Goal: Check status: Verify the current state of an ongoing process or item

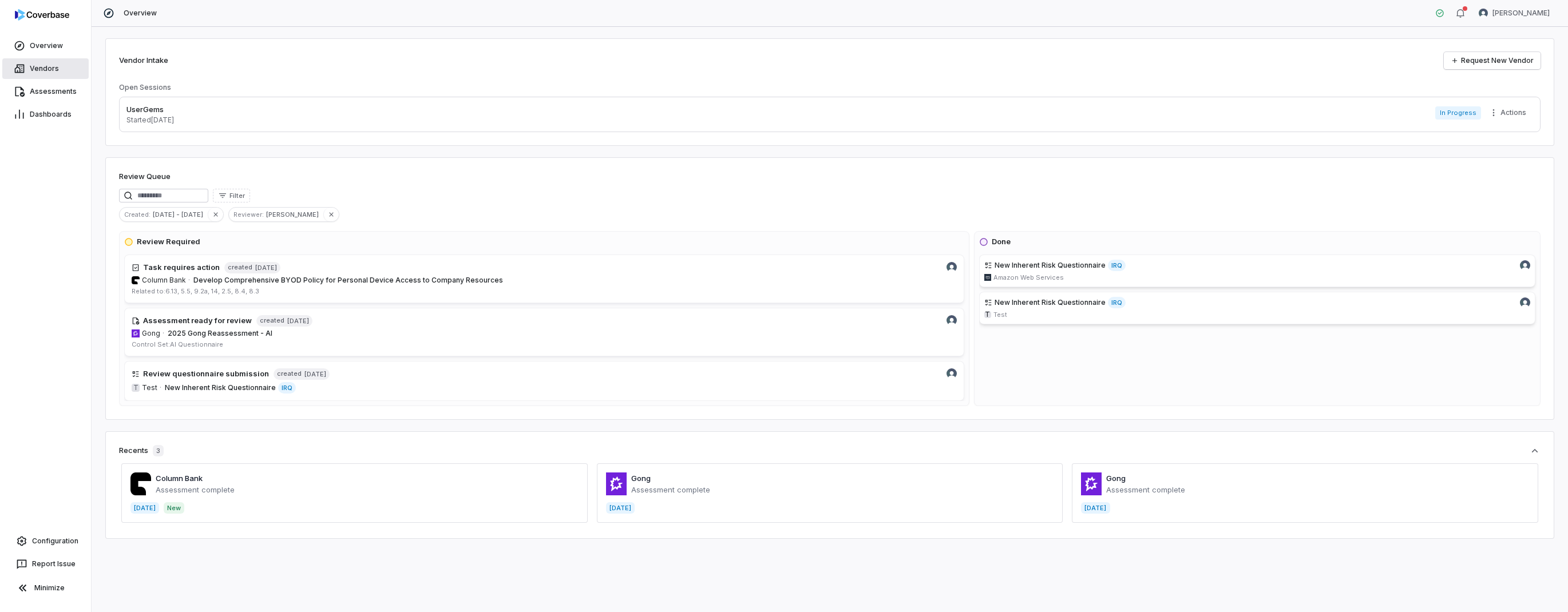
click at [49, 74] on link "Vendors" at bounding box center [45, 68] width 86 height 21
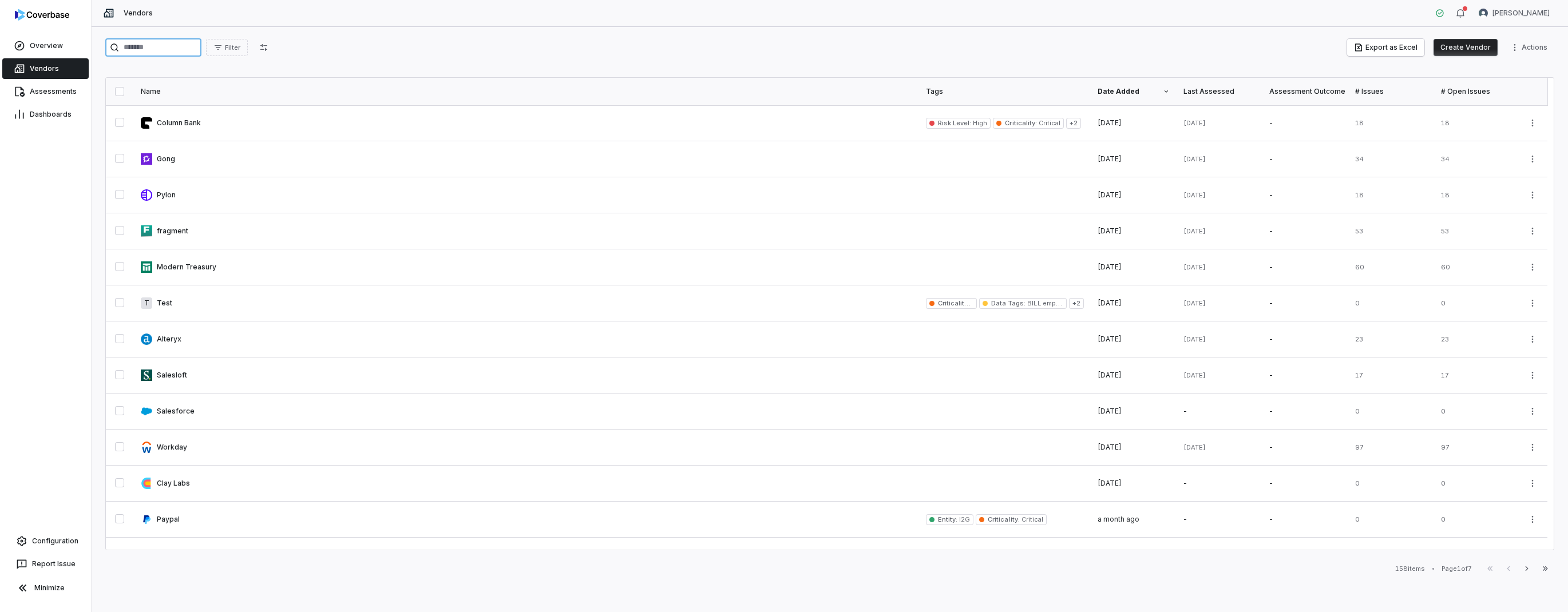
click at [186, 42] on input "search" at bounding box center [153, 48] width 96 height 19
type input "******"
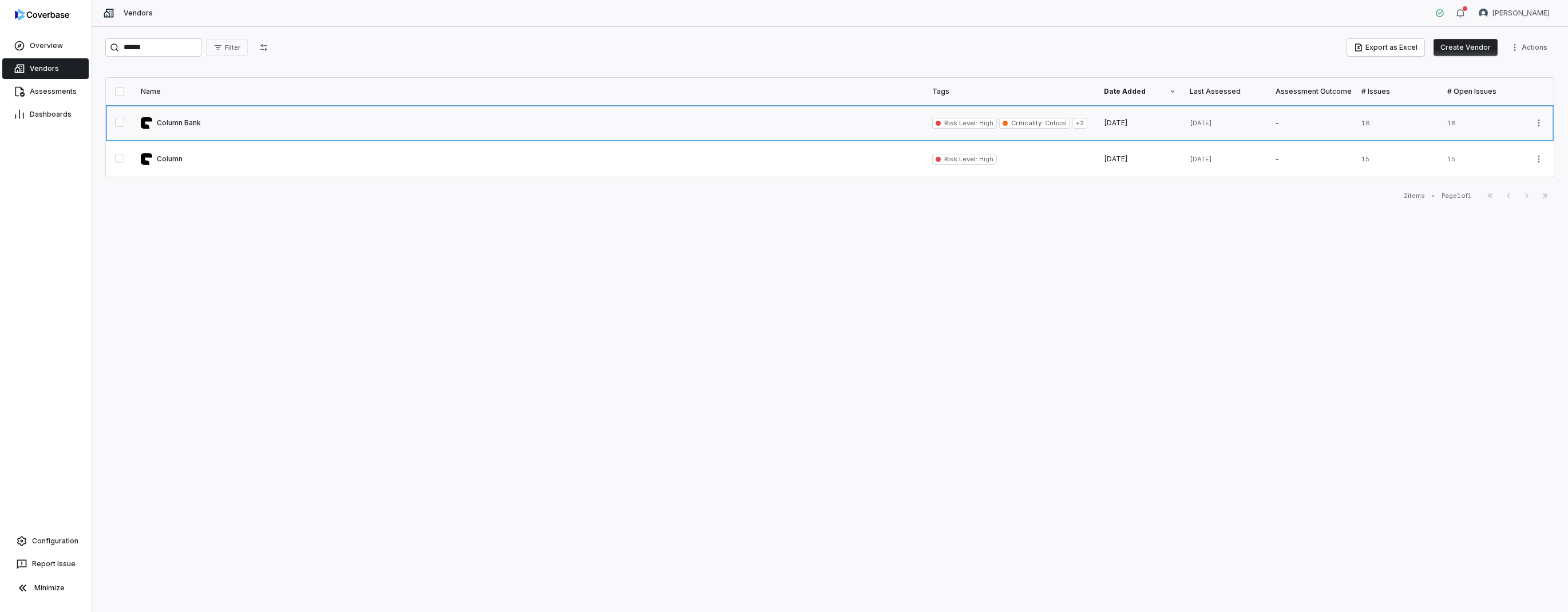
click at [187, 126] on link at bounding box center [530, 123] width 791 height 36
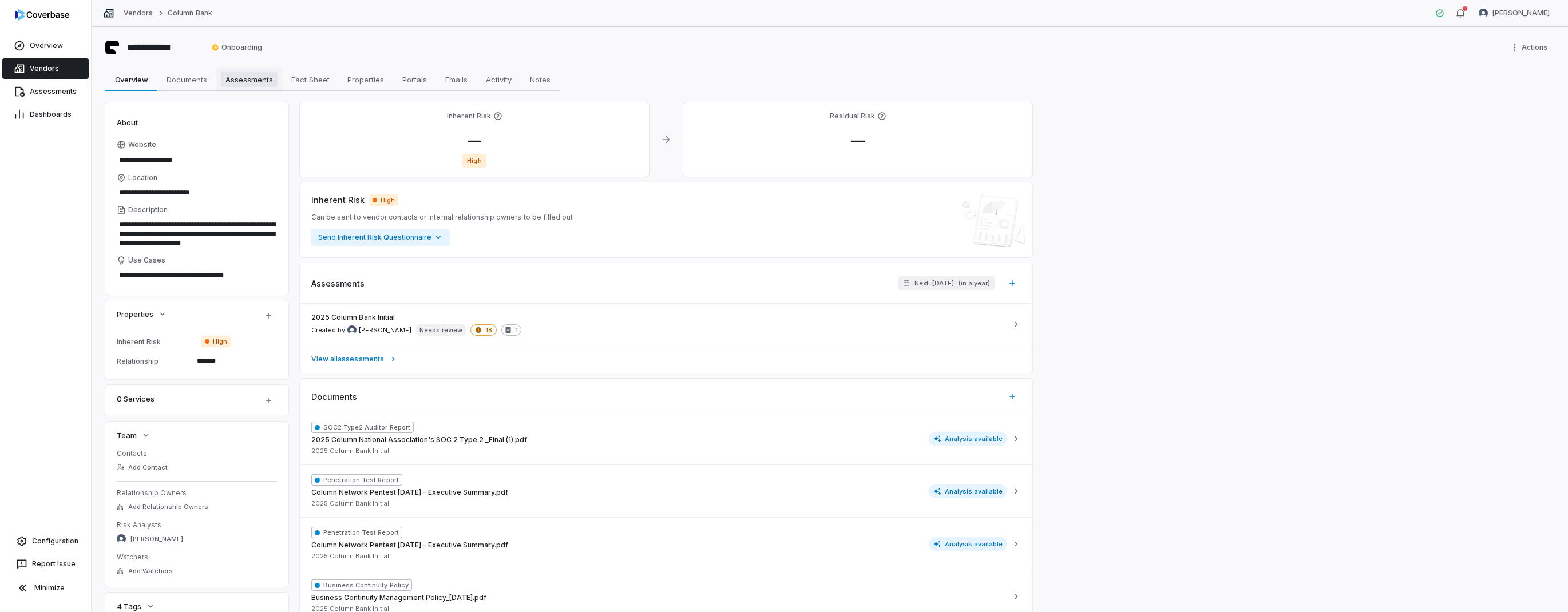
click at [256, 82] on span "Assessments" at bounding box center [249, 79] width 56 height 15
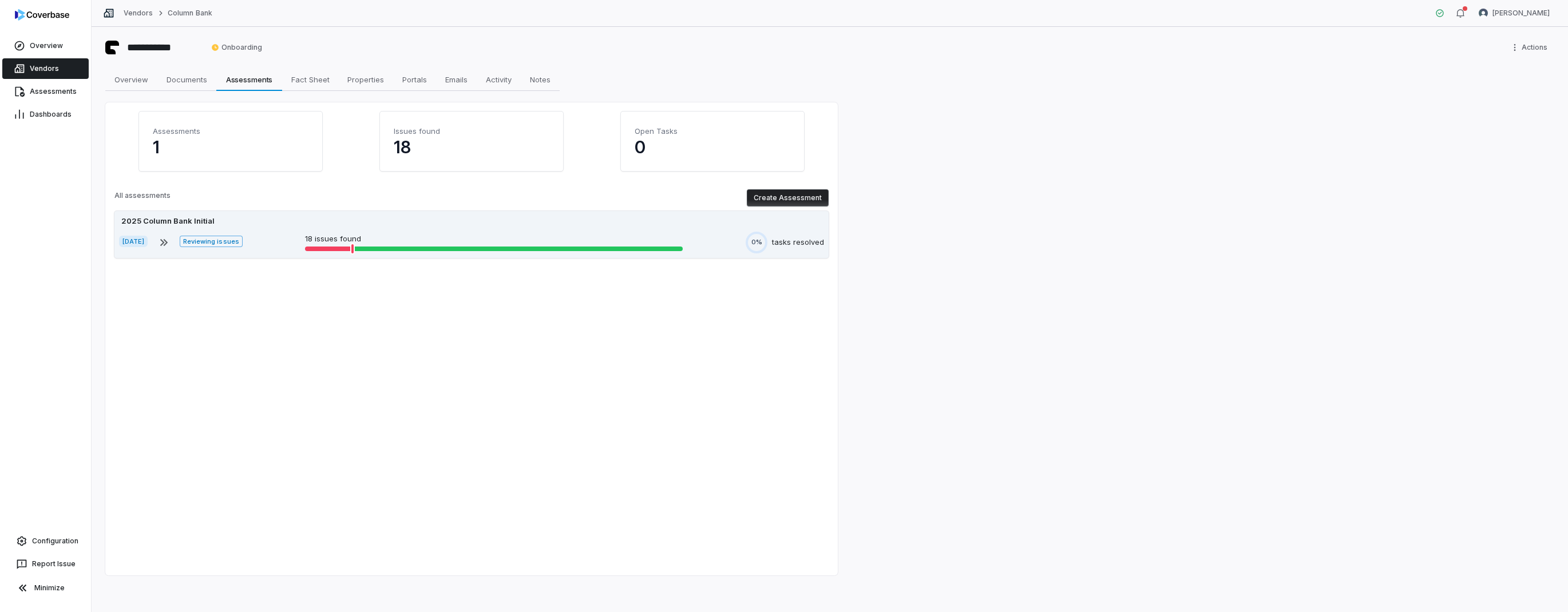
click at [266, 232] on div "[DATE] Reviewing issues 18 issues found 0% tasks resolved" at bounding box center [472, 242] width 705 height 22
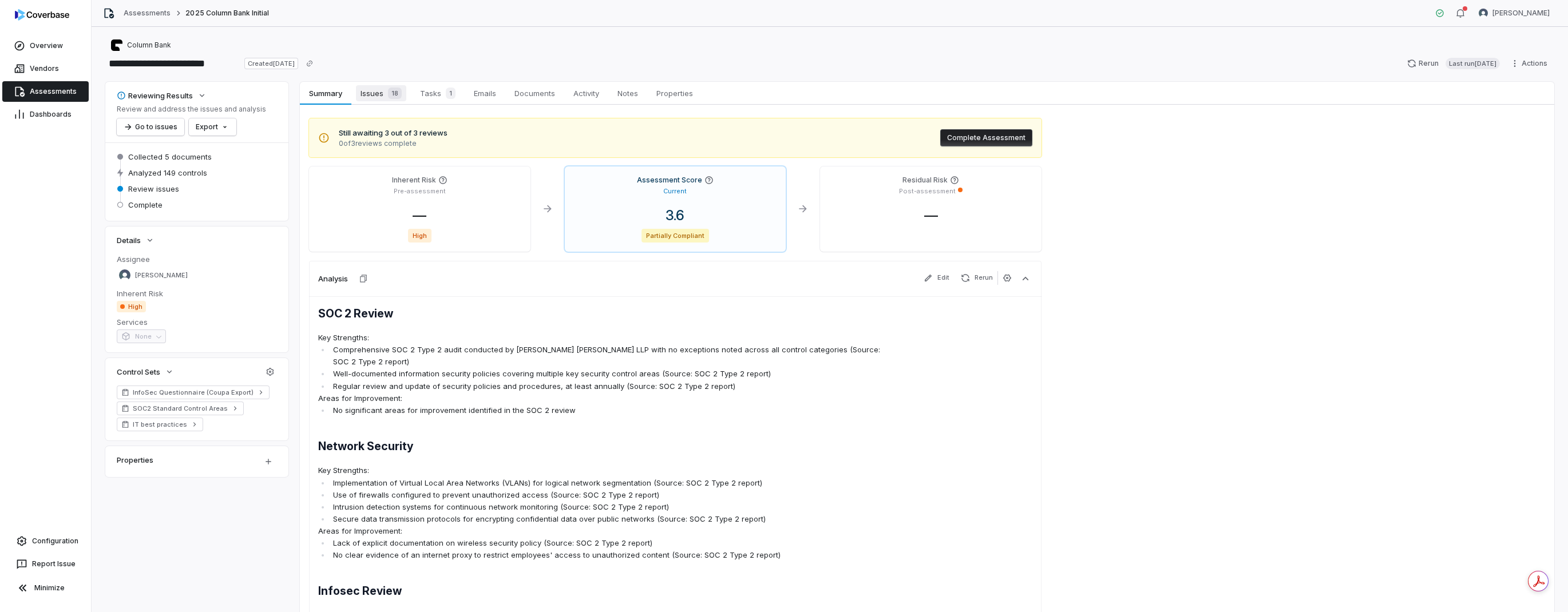
click at [361, 97] on span "Issues 18" at bounding box center [381, 93] width 50 height 16
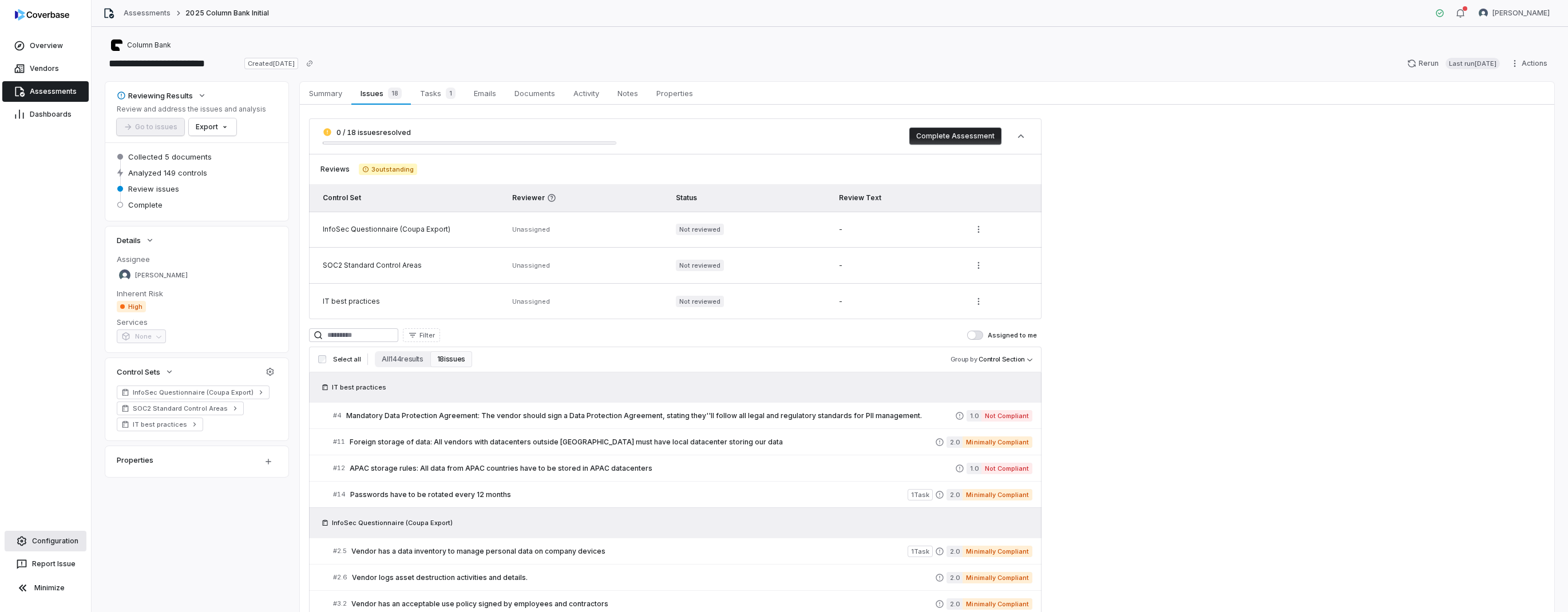
click at [52, 540] on span "Configuration" at bounding box center [55, 541] width 46 height 9
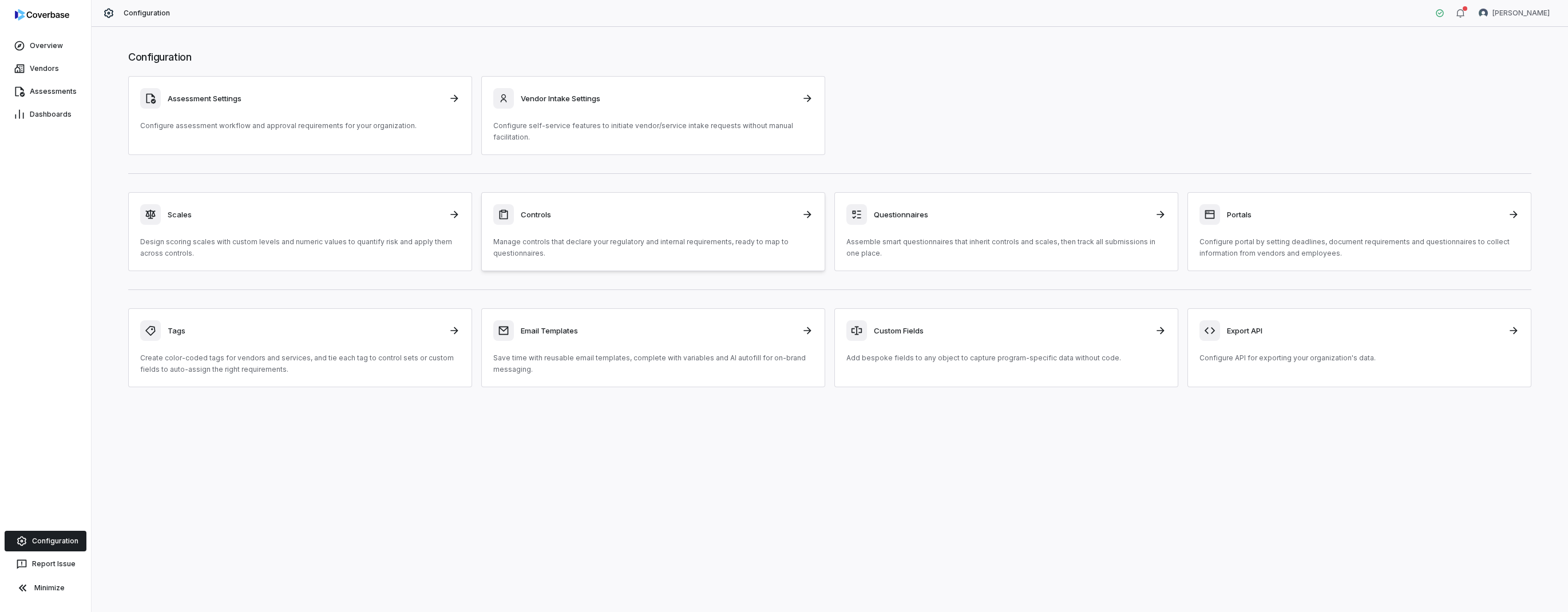
click at [686, 212] on h3 "Controls" at bounding box center [658, 215] width 274 height 11
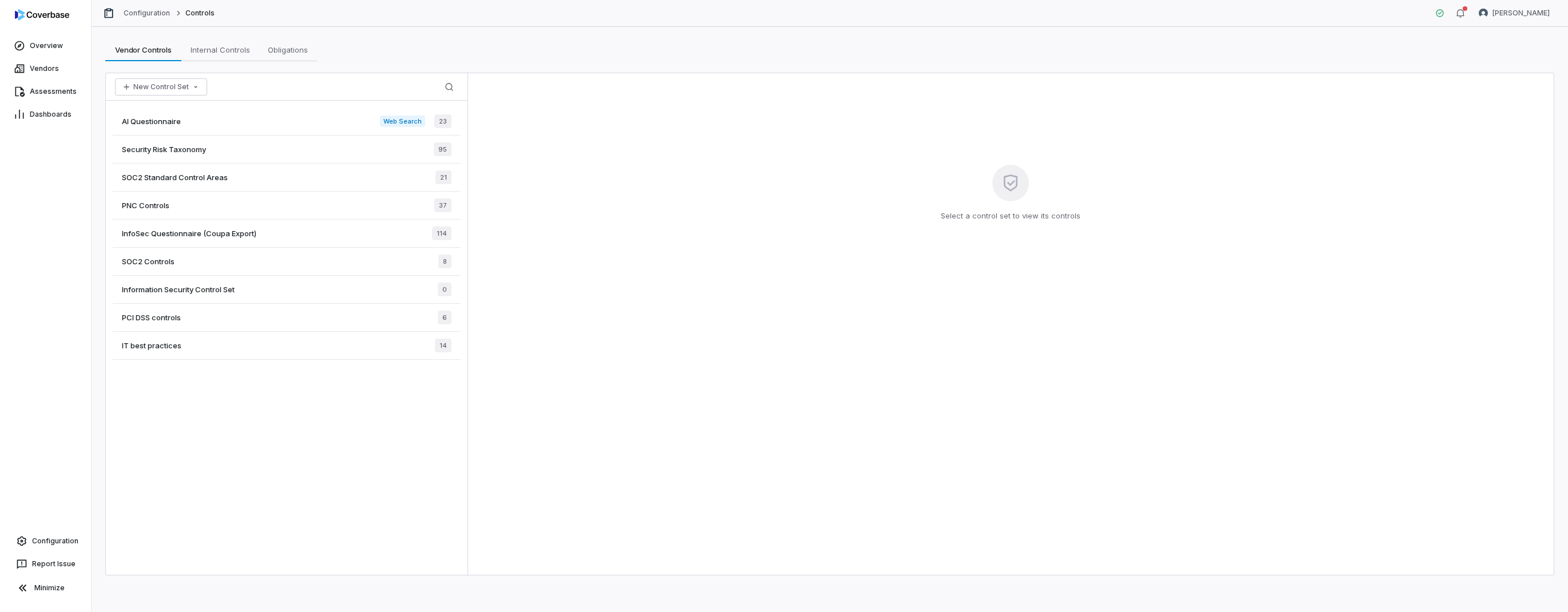
click at [195, 148] on span "Security Risk Taxonomy" at bounding box center [164, 150] width 84 height 11
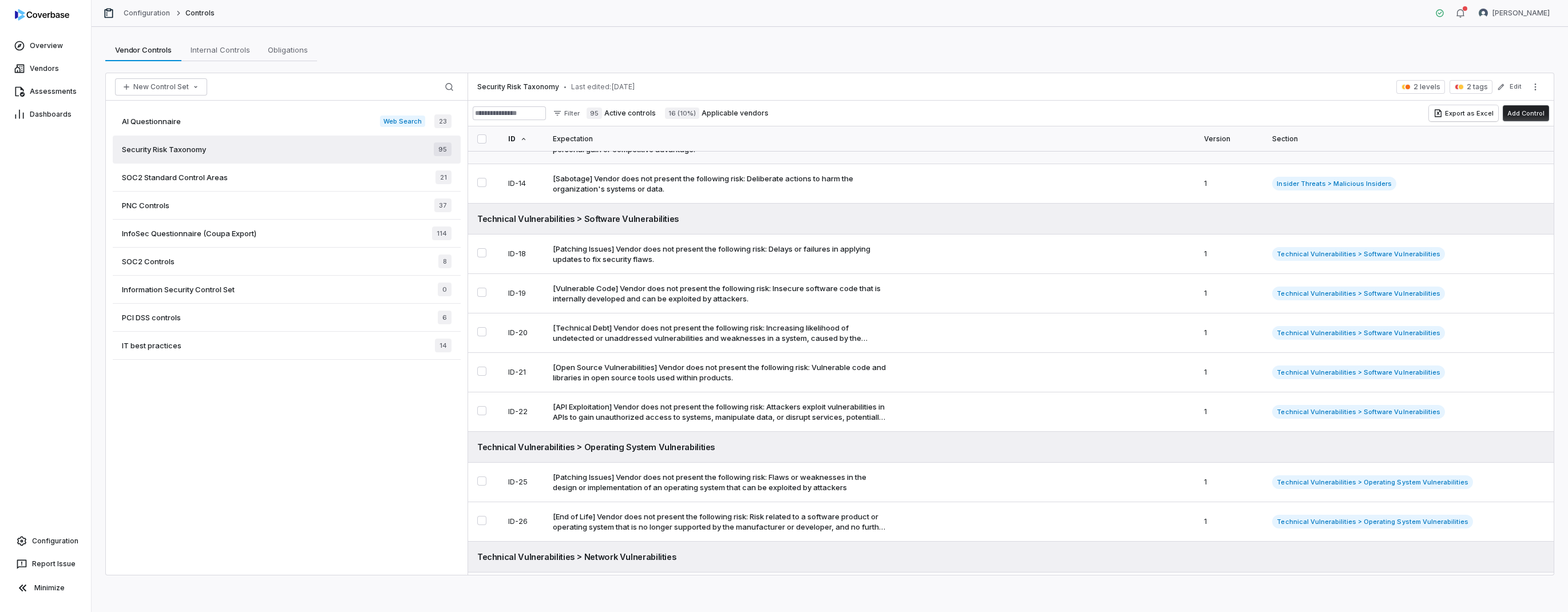
scroll to position [576, 0]
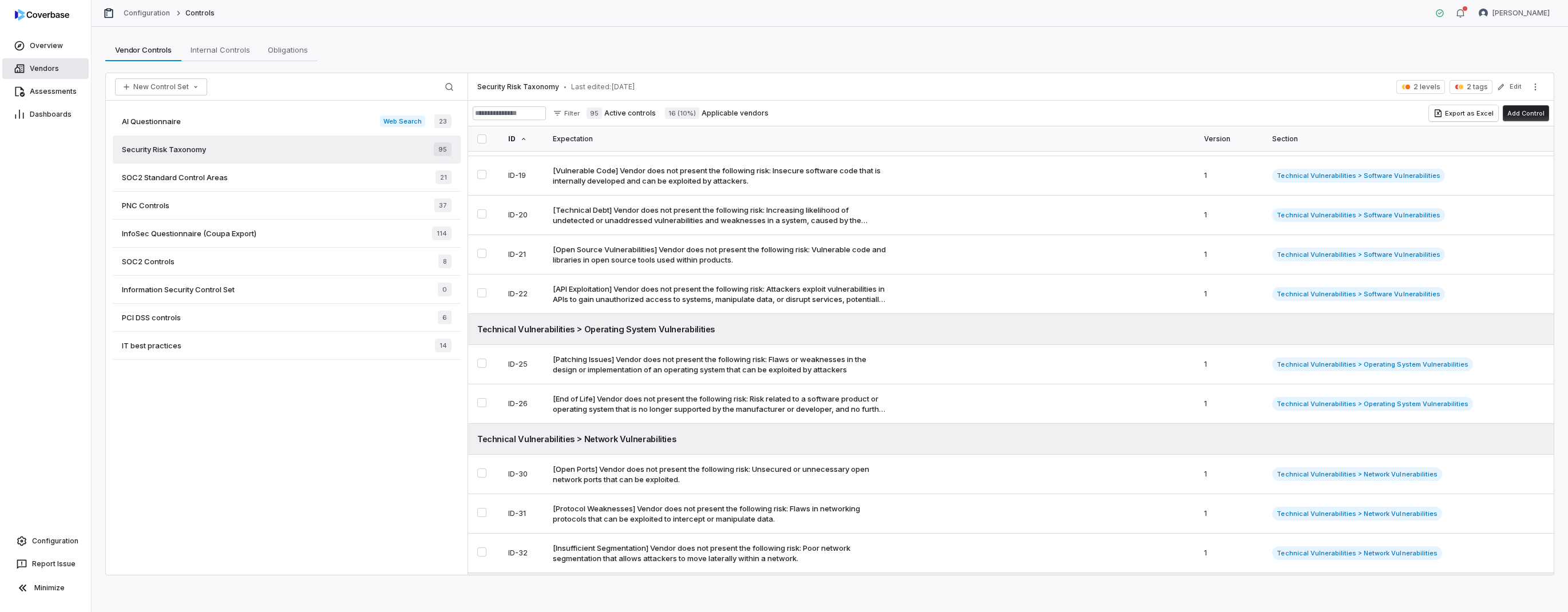
click at [50, 72] on span "Vendors" at bounding box center [44, 69] width 29 height 9
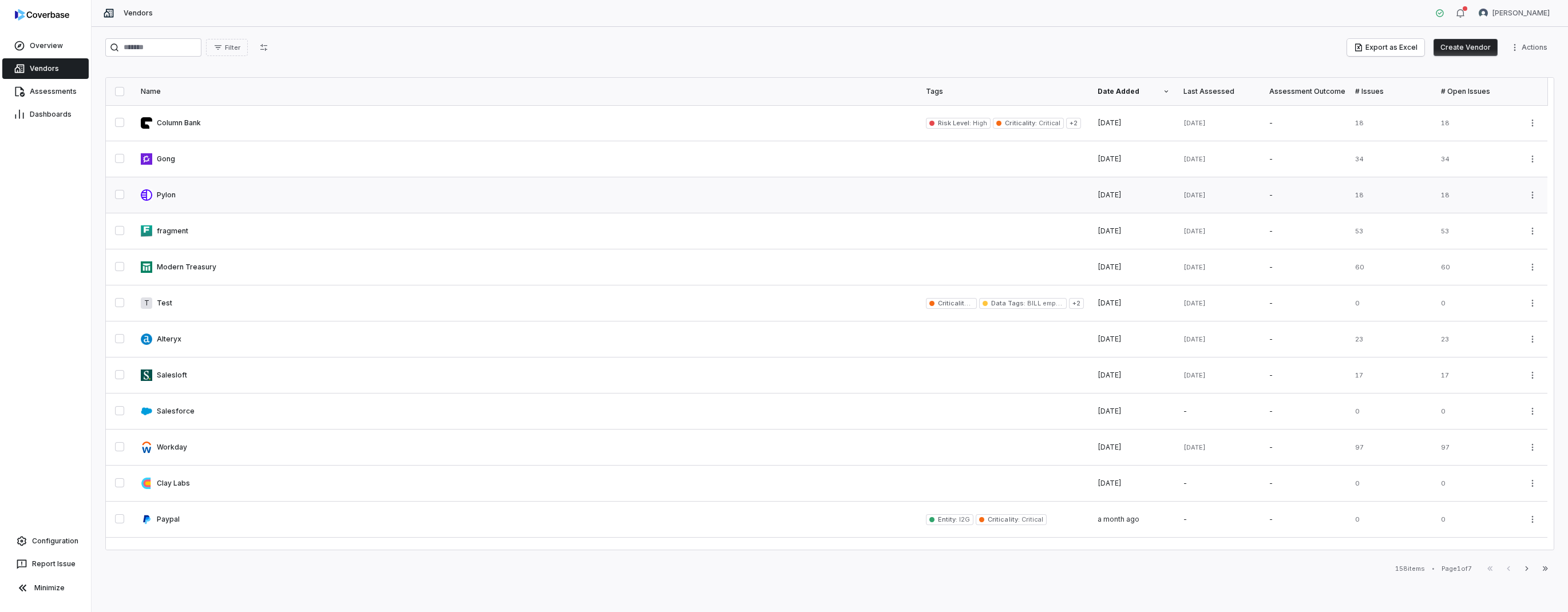
click at [172, 193] on link at bounding box center [526, 195] width 785 height 36
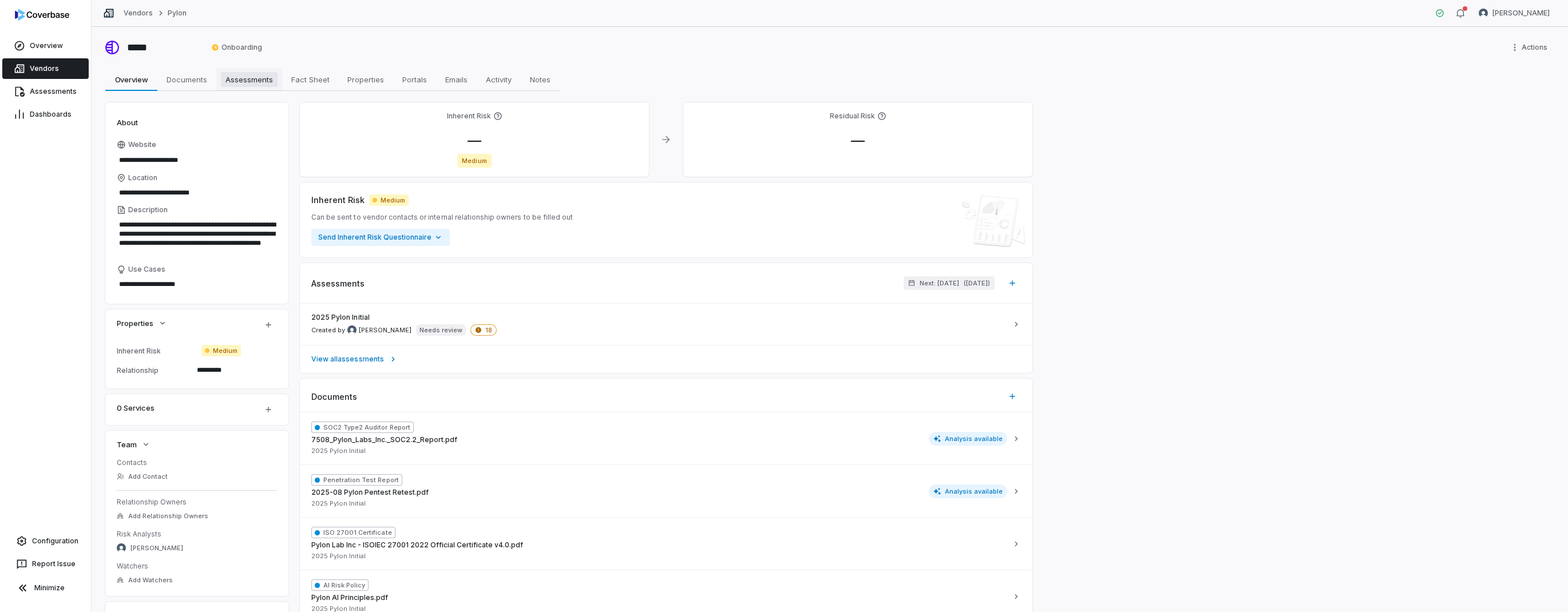
click at [249, 81] on span "Assessments" at bounding box center [249, 79] width 56 height 15
type textarea "*"
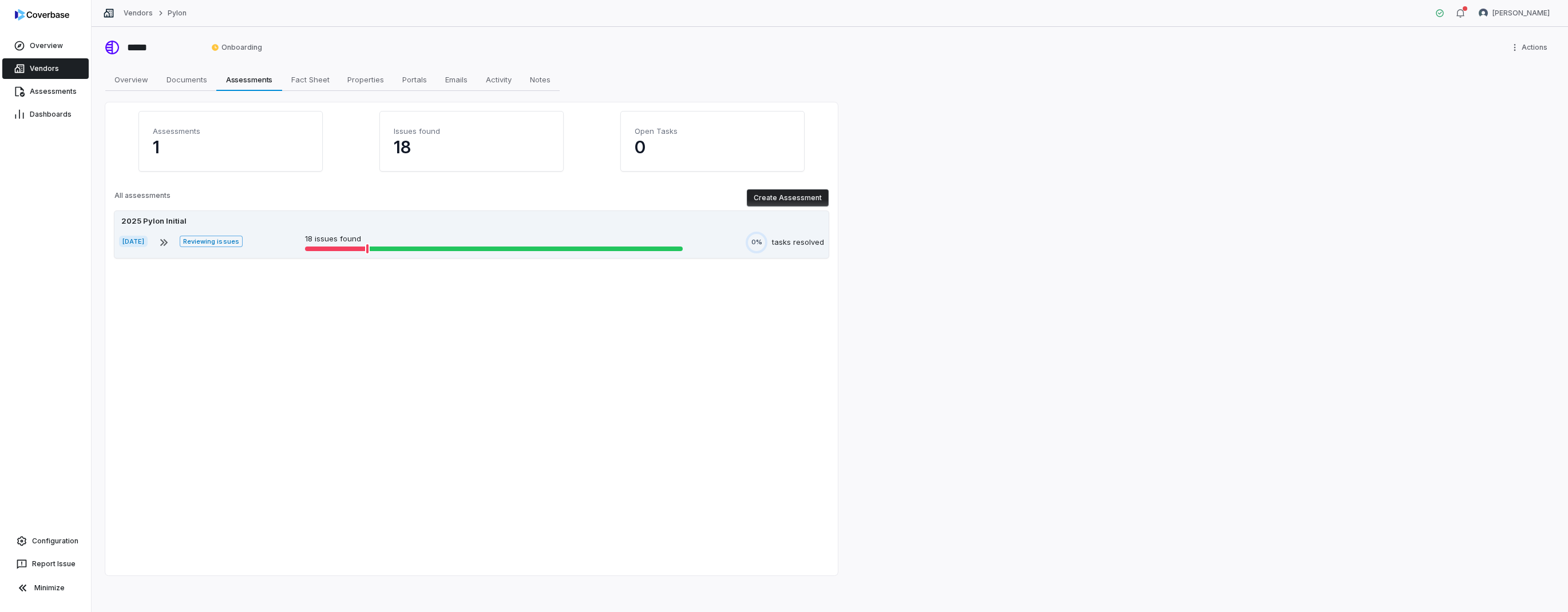
click at [326, 220] on div "2025 Pylon Initial" at bounding box center [472, 221] width 705 height 11
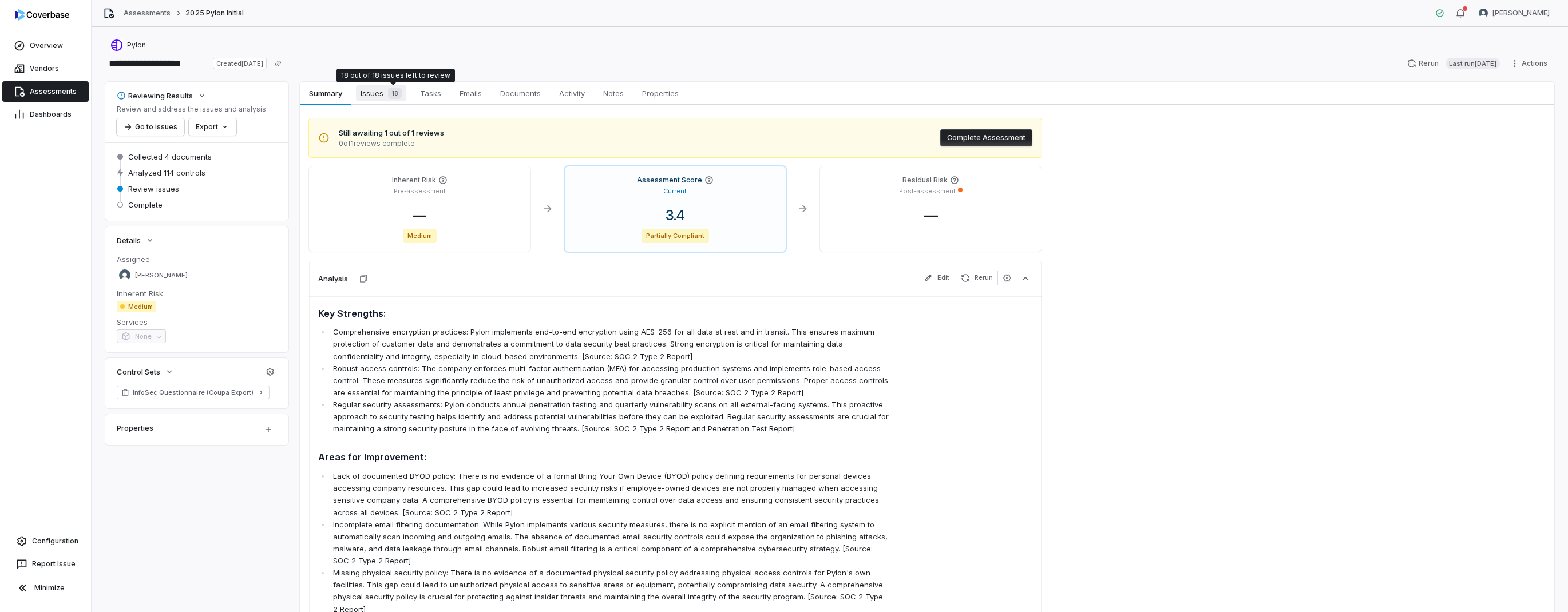
click at [384, 87] on div "18" at bounding box center [393, 93] width 19 height 11
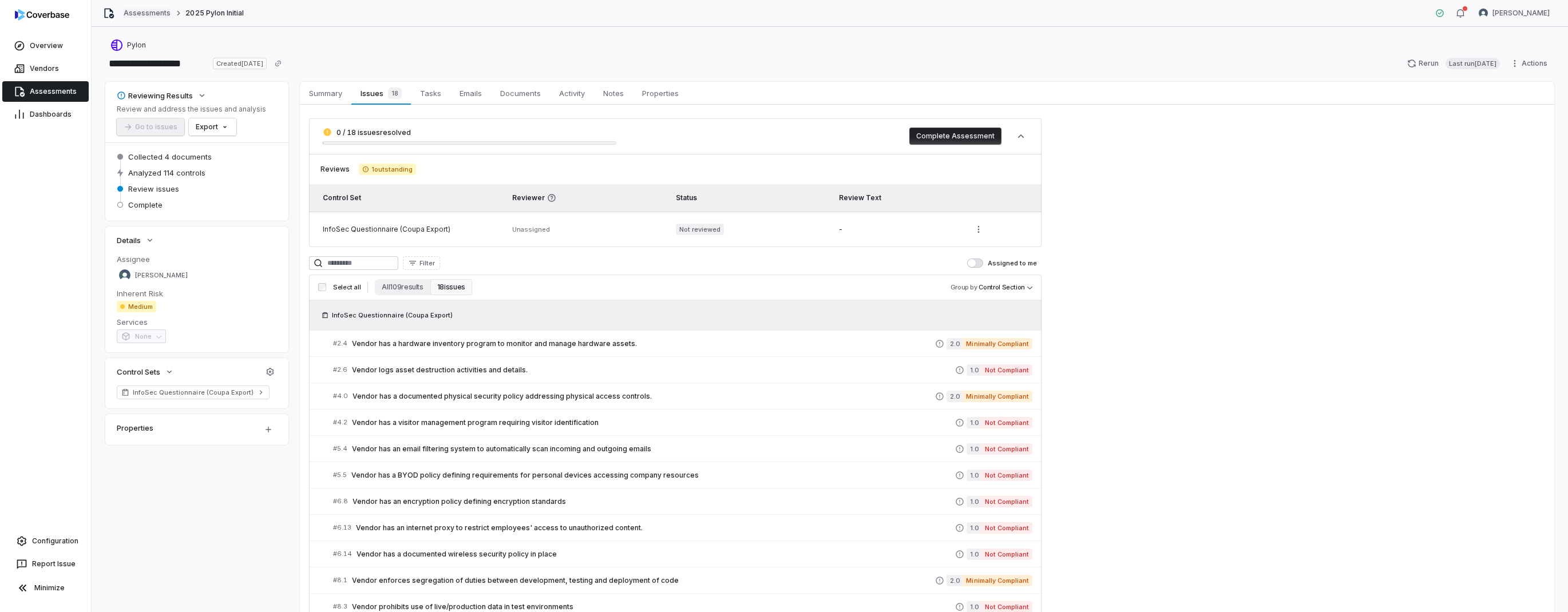
click at [140, 13] on link "Assessments" at bounding box center [147, 13] width 47 height 9
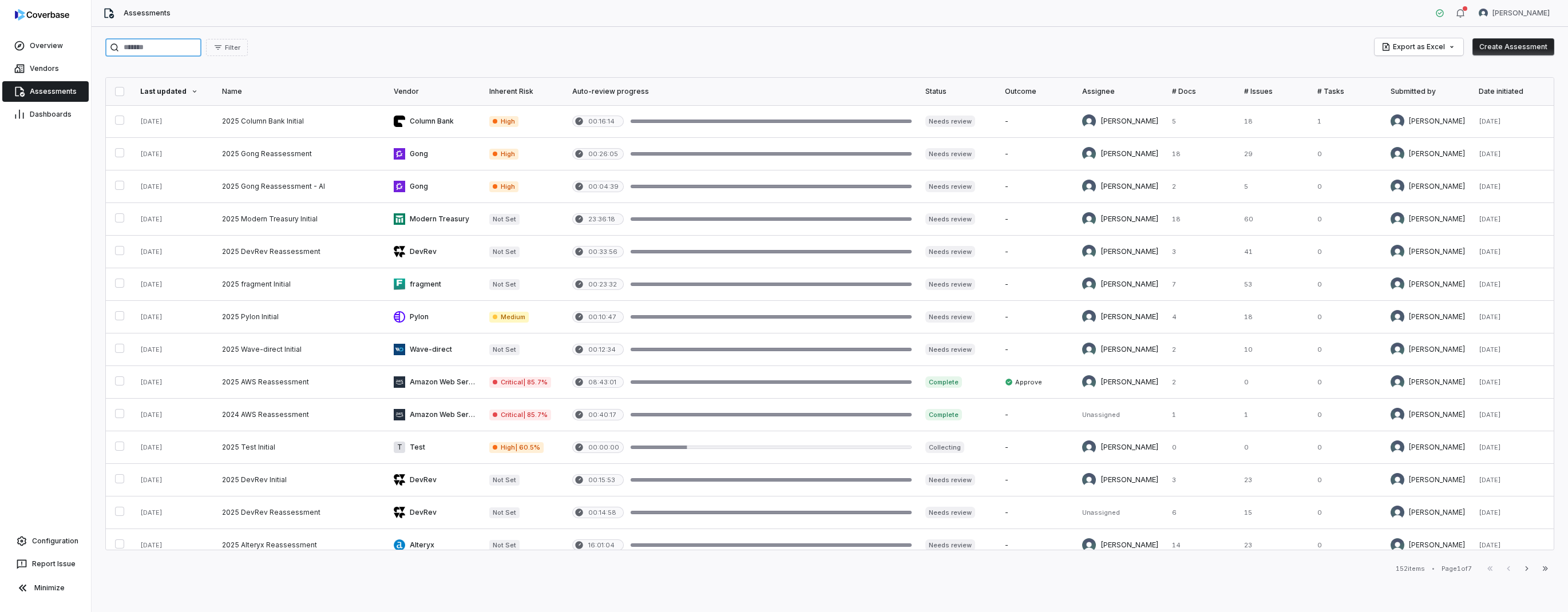
click at [151, 50] on input "search" at bounding box center [153, 48] width 96 height 19
type input "*******"
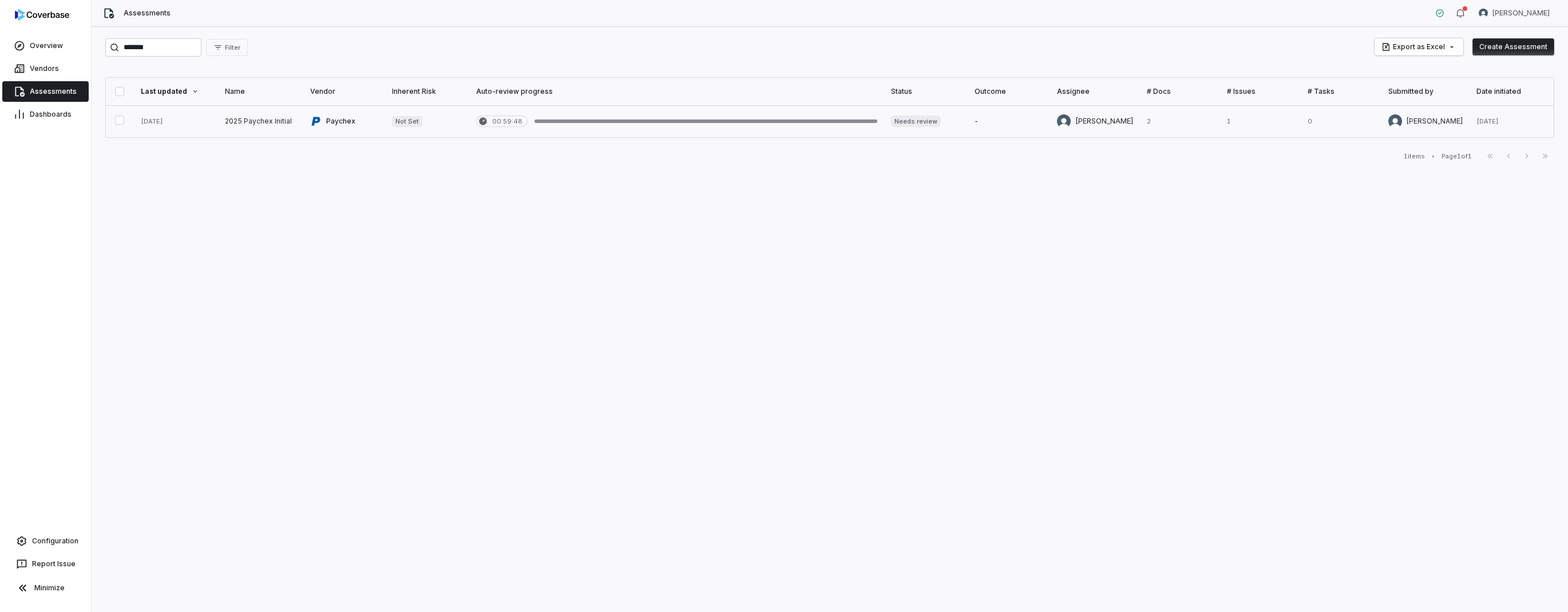
click at [237, 124] on link at bounding box center [260, 121] width 85 height 32
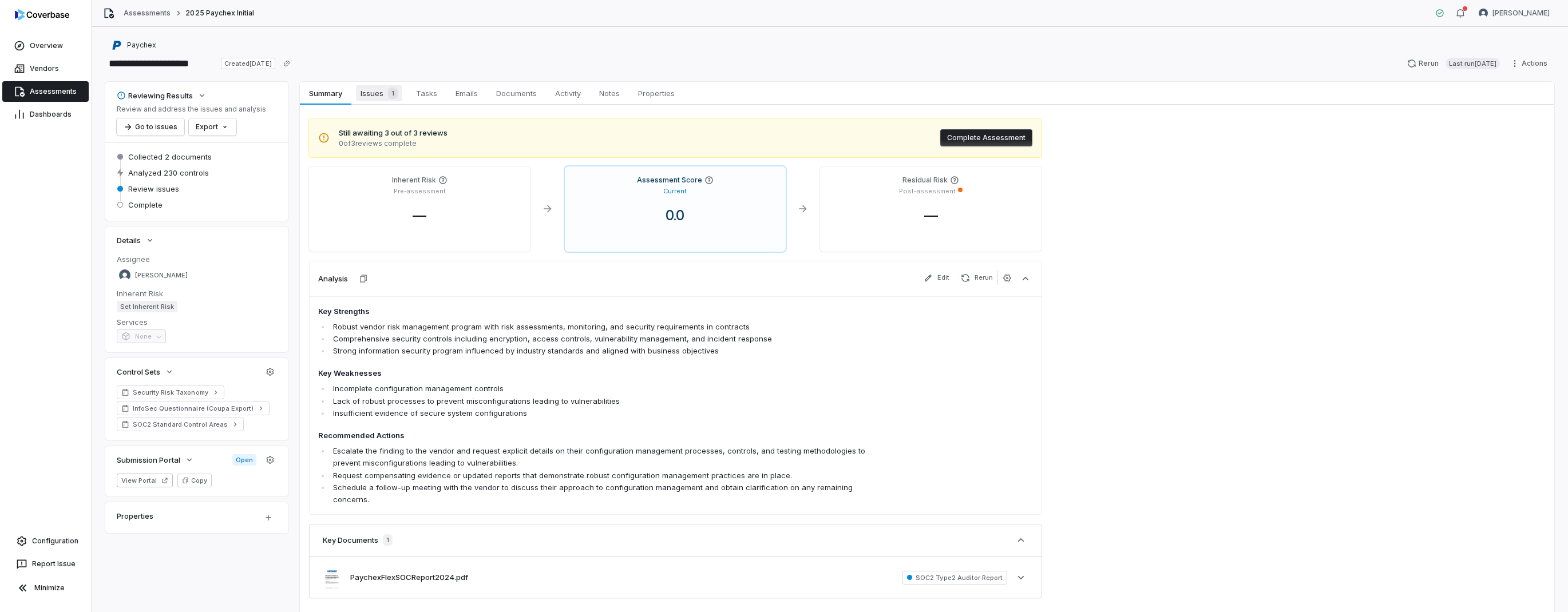
click at [386, 95] on div "1" at bounding box center [391, 93] width 15 height 11
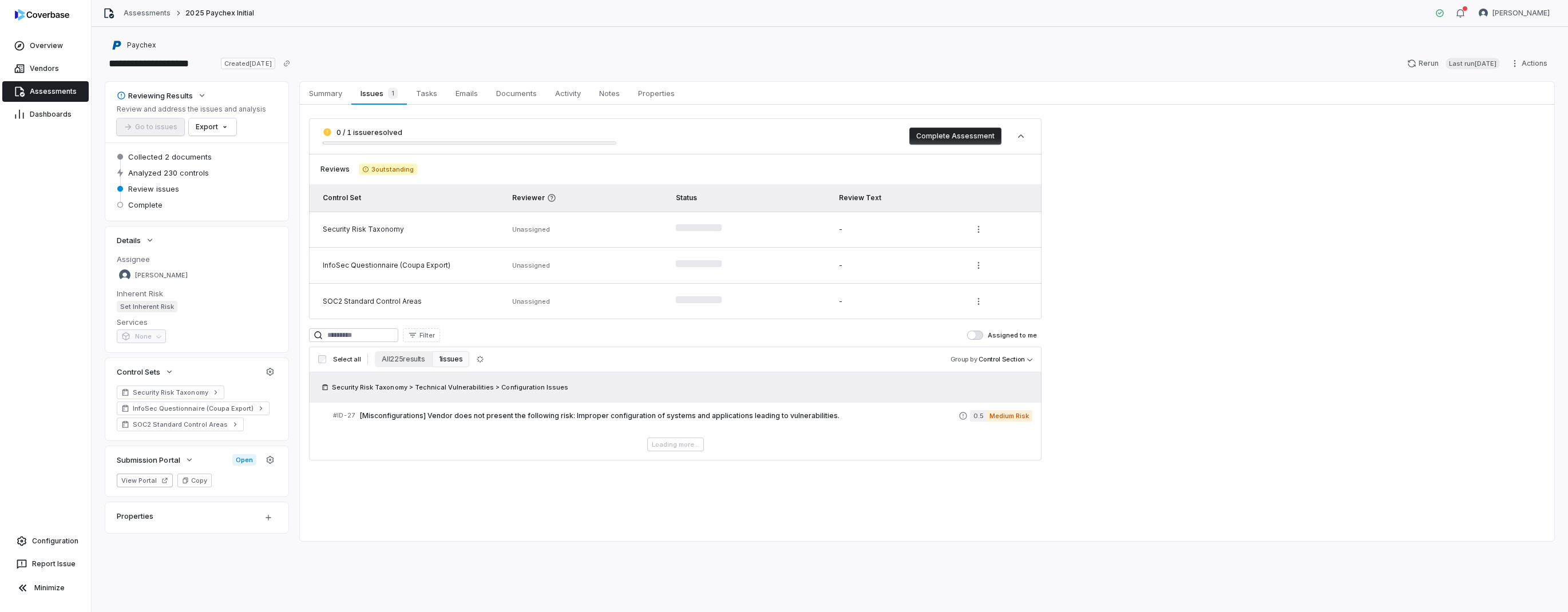
click at [455, 233] on div "Security Risk Taxonomy" at bounding box center [410, 229] width 176 height 9
click at [524, 413] on span "[Misconfigurations] Vendor does not present the following risk: Improper config…" at bounding box center [659, 416] width 598 height 9
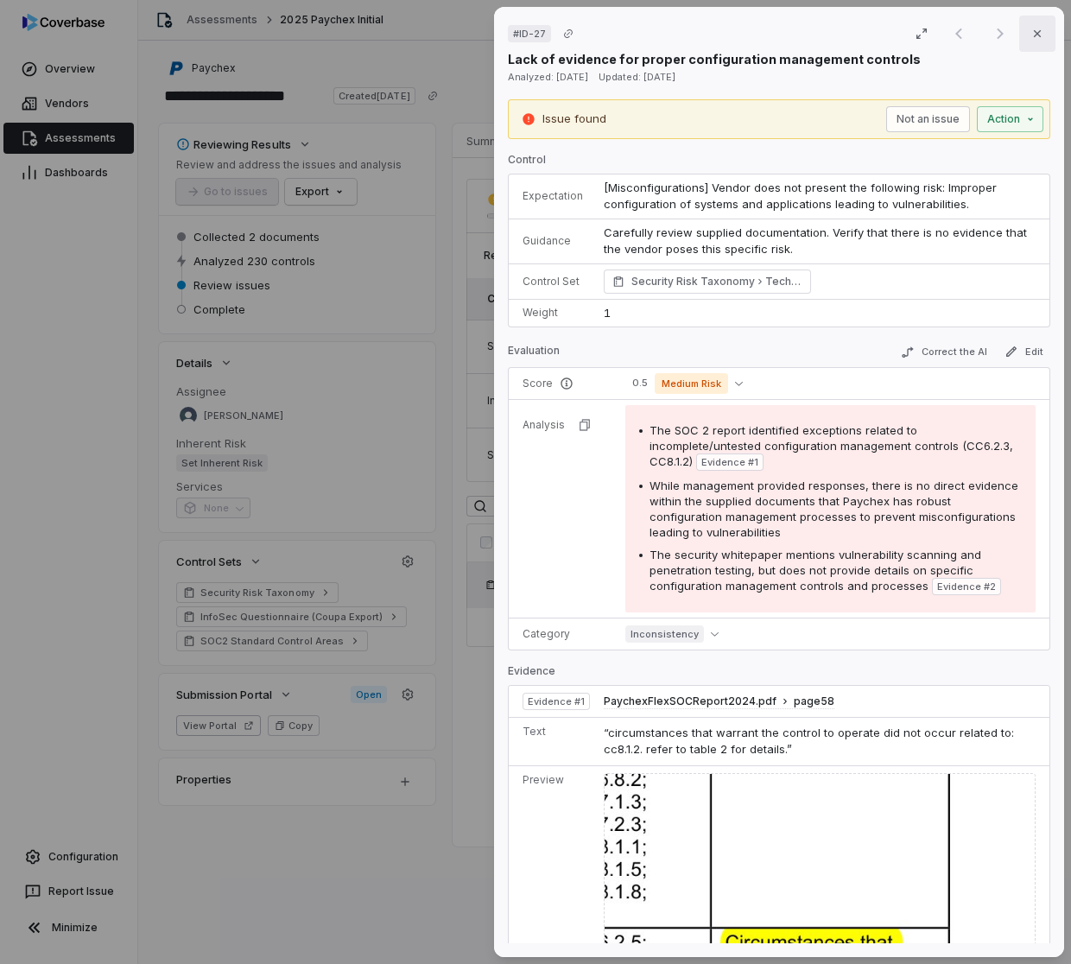
click at [1035, 32] on button "Close" at bounding box center [1037, 34] width 36 height 36
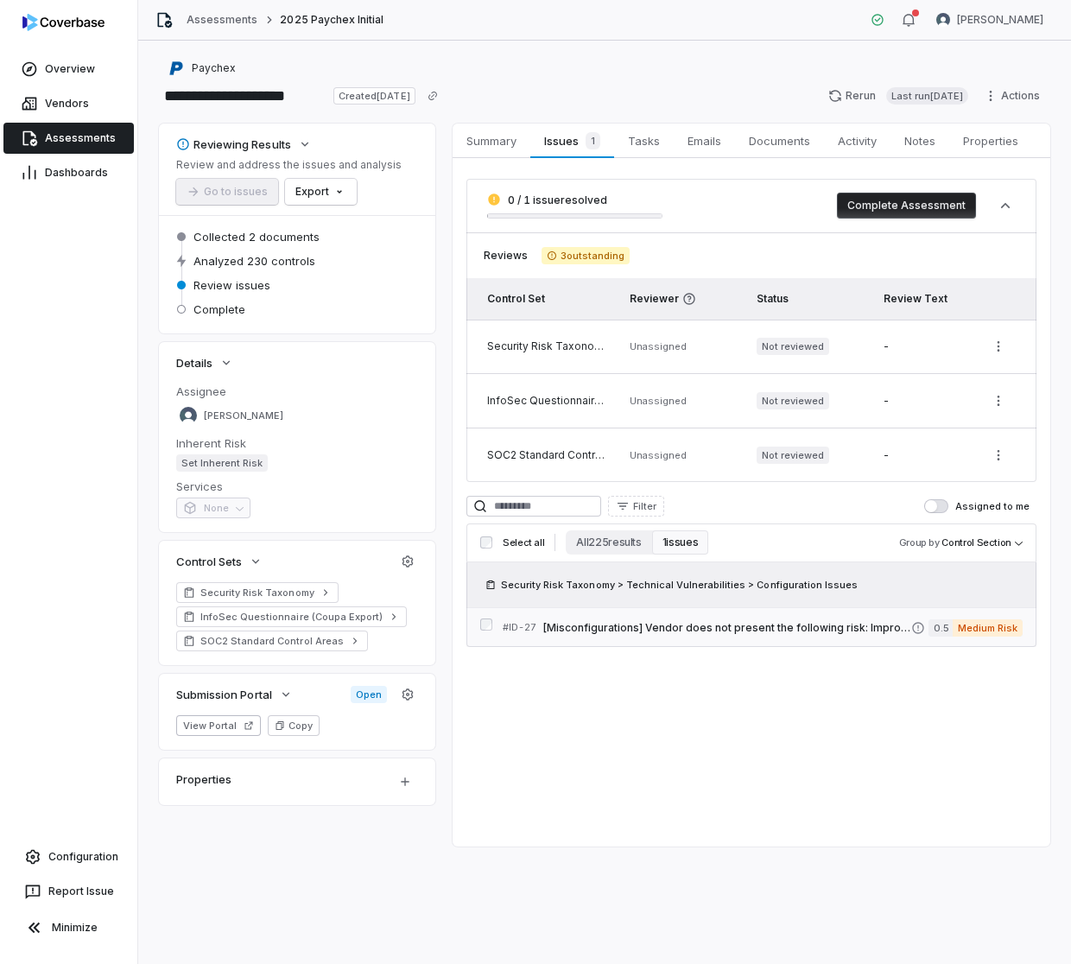
click at [710, 629] on span "[Misconfigurations] Vendor does not present the following risk: Improper config…" at bounding box center [727, 628] width 368 height 14
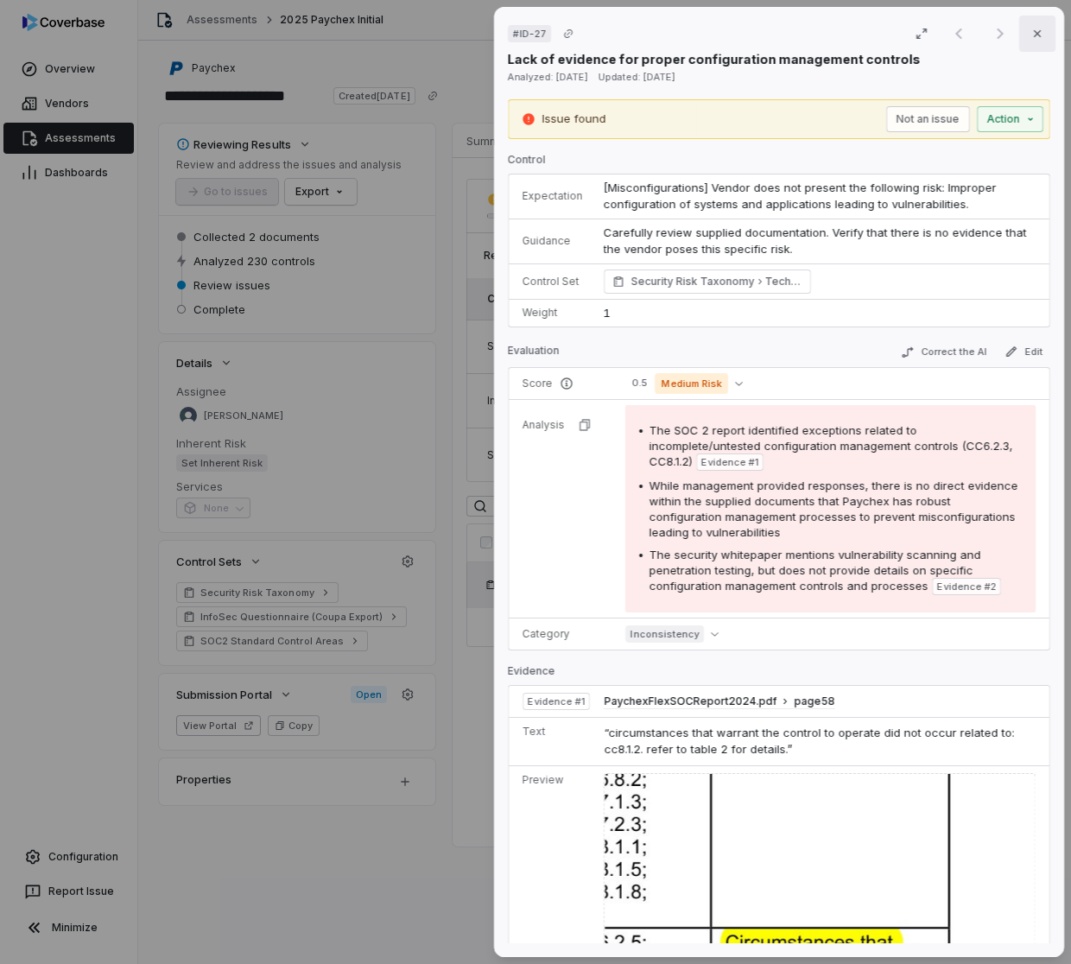
click at [1032, 25] on button "Close" at bounding box center [1037, 34] width 36 height 36
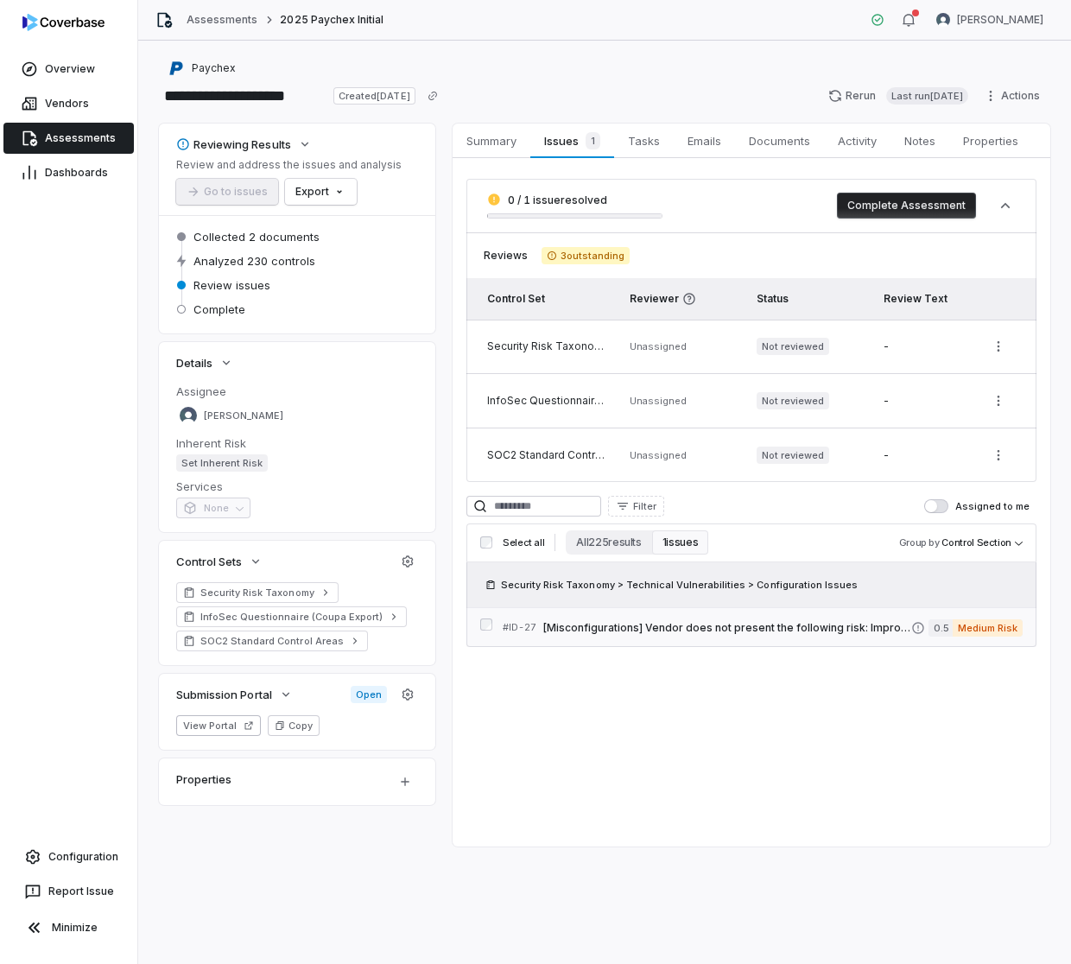
click at [665, 633] on span "[Misconfigurations] Vendor does not present the following risk: Improper config…" at bounding box center [727, 628] width 368 height 14
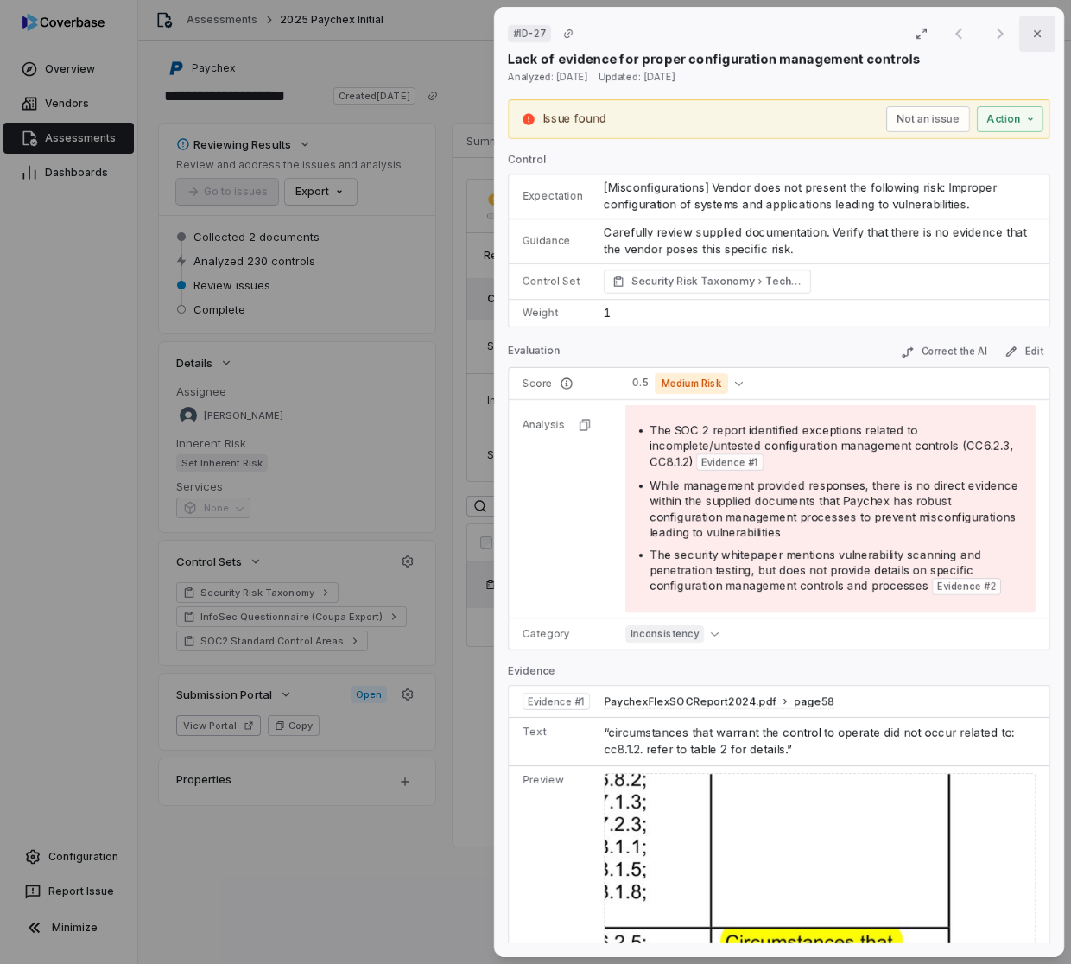
click at [1030, 27] on icon "button" at bounding box center [1037, 34] width 14 height 14
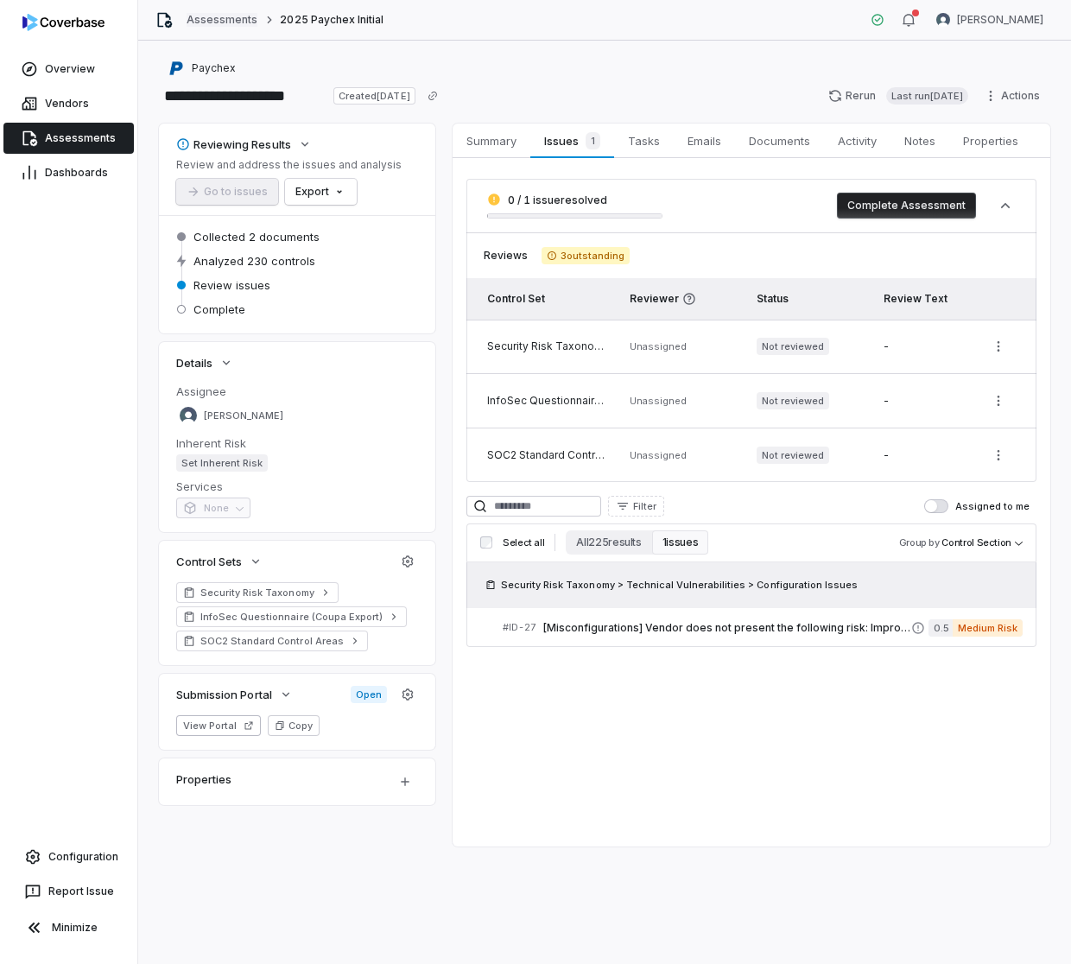
click at [233, 19] on link "Assessments" at bounding box center [222, 20] width 71 height 14
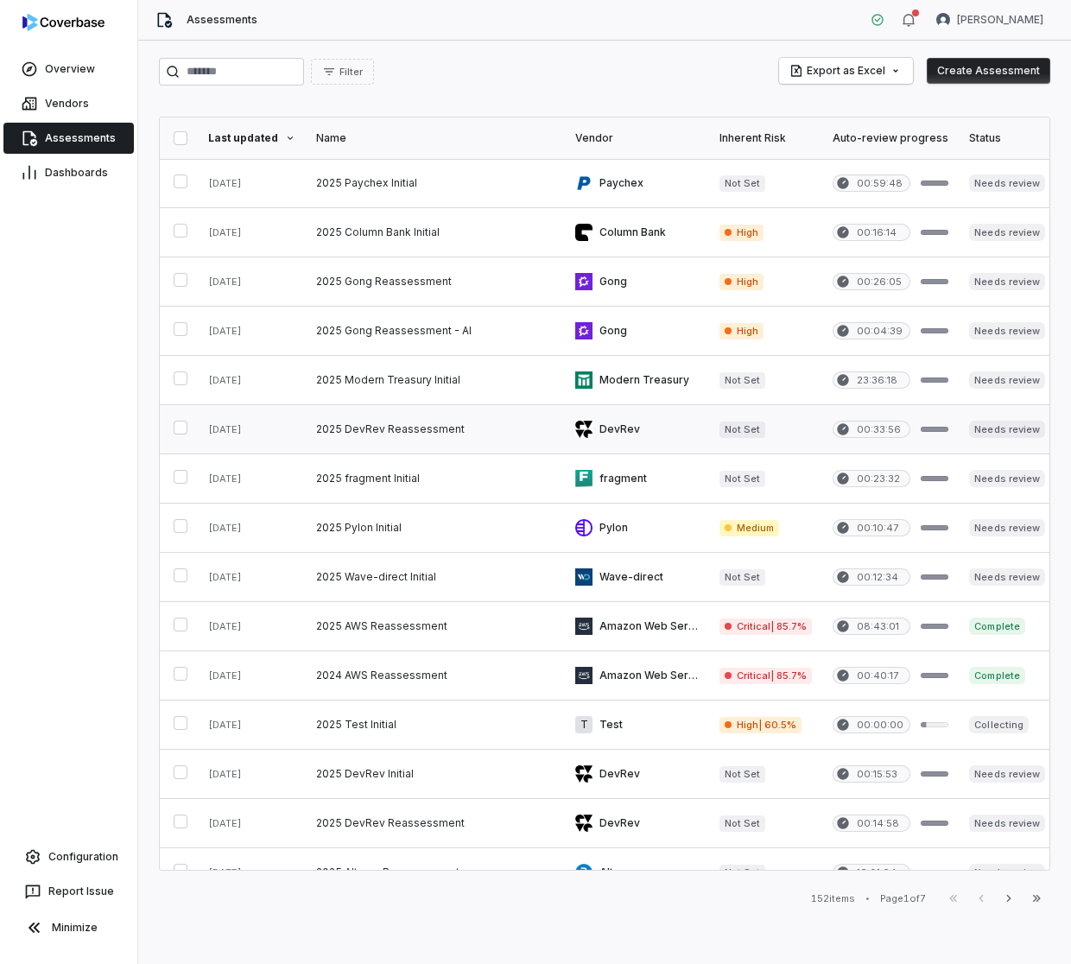
click at [369, 444] on link at bounding box center [435, 429] width 259 height 48
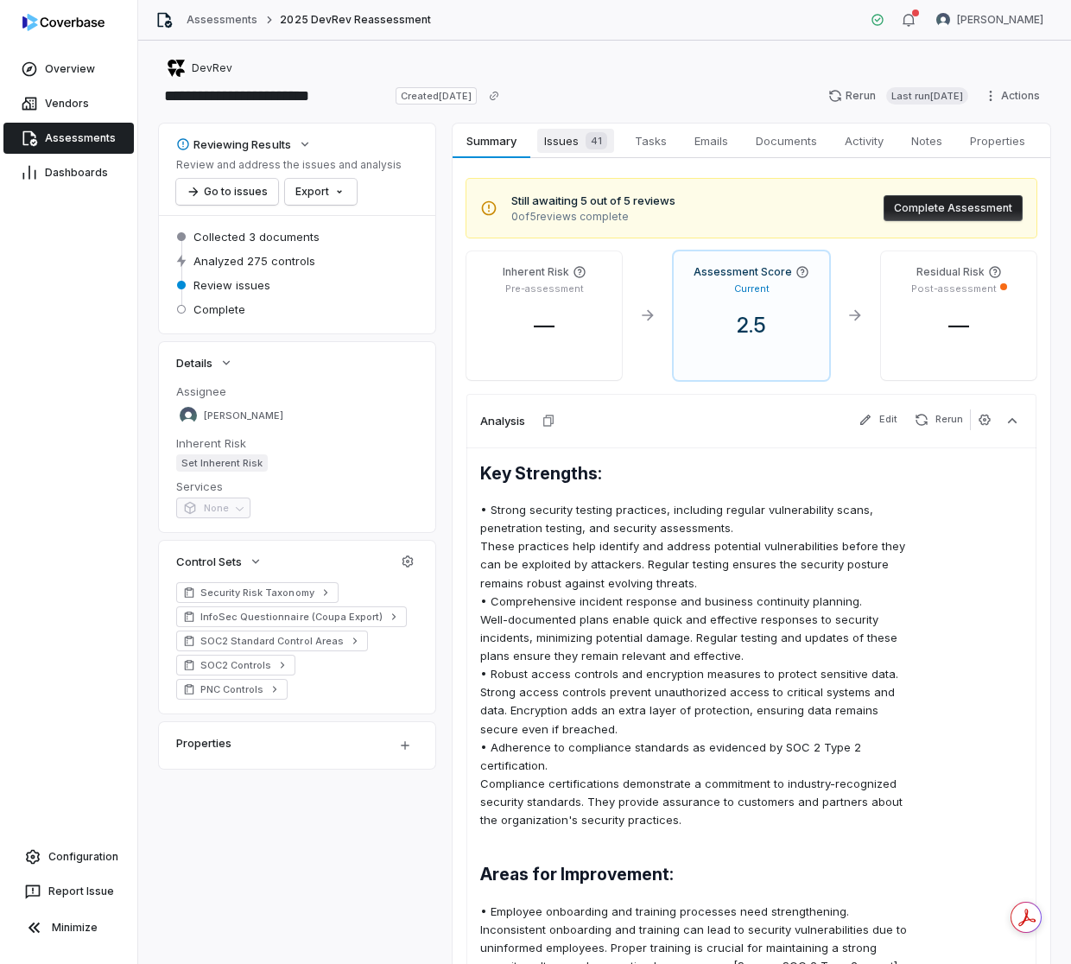
click at [569, 147] on span "Issues 41" at bounding box center [575, 141] width 77 height 24
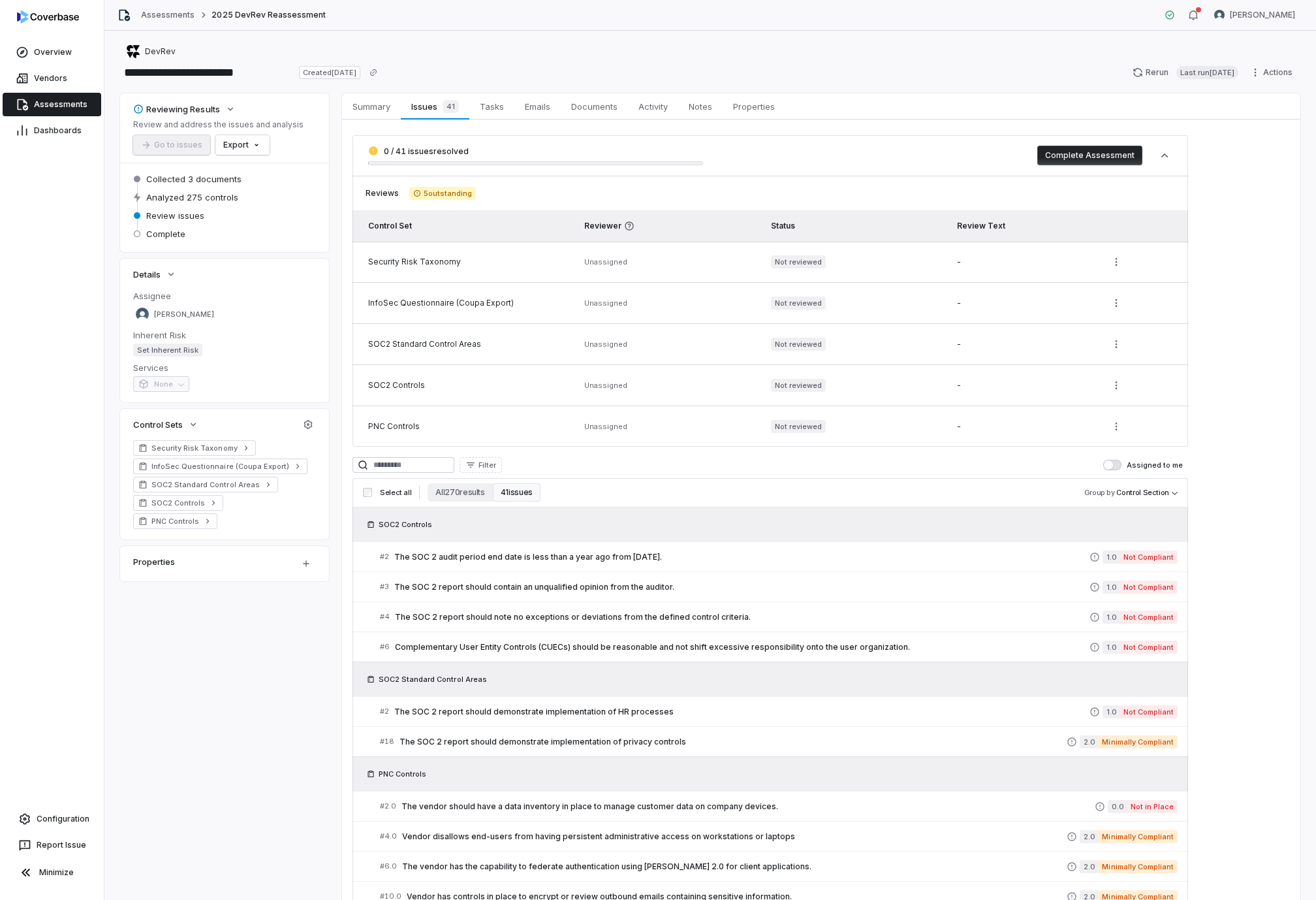
click at [393, 262] on div "Security Risk Taxonomy" at bounding box center [468, 262] width 200 height 11
click at [395, 265] on div "Security Risk Taxonomy" at bounding box center [468, 262] width 200 height 11
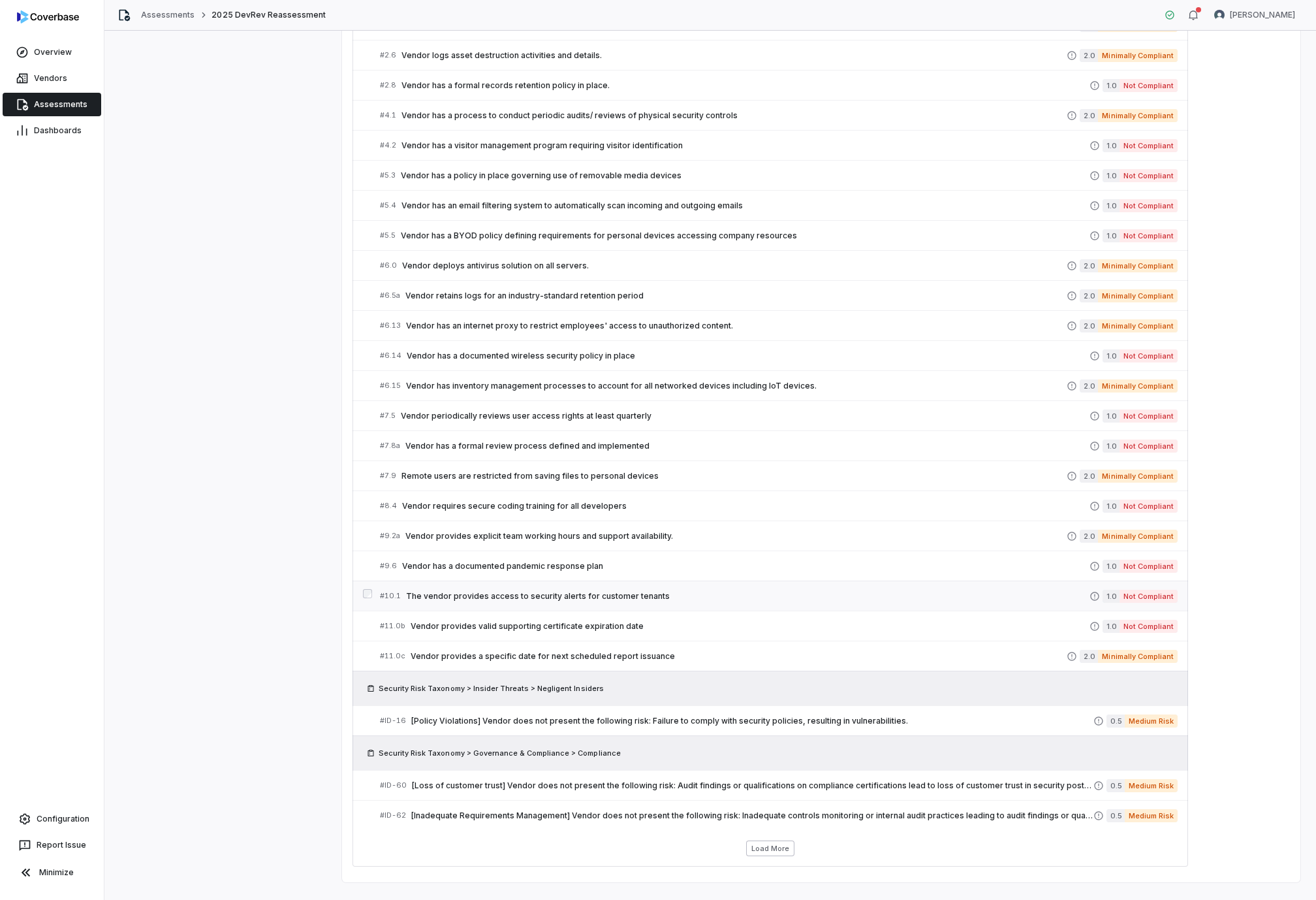
scroll to position [1141, 0]
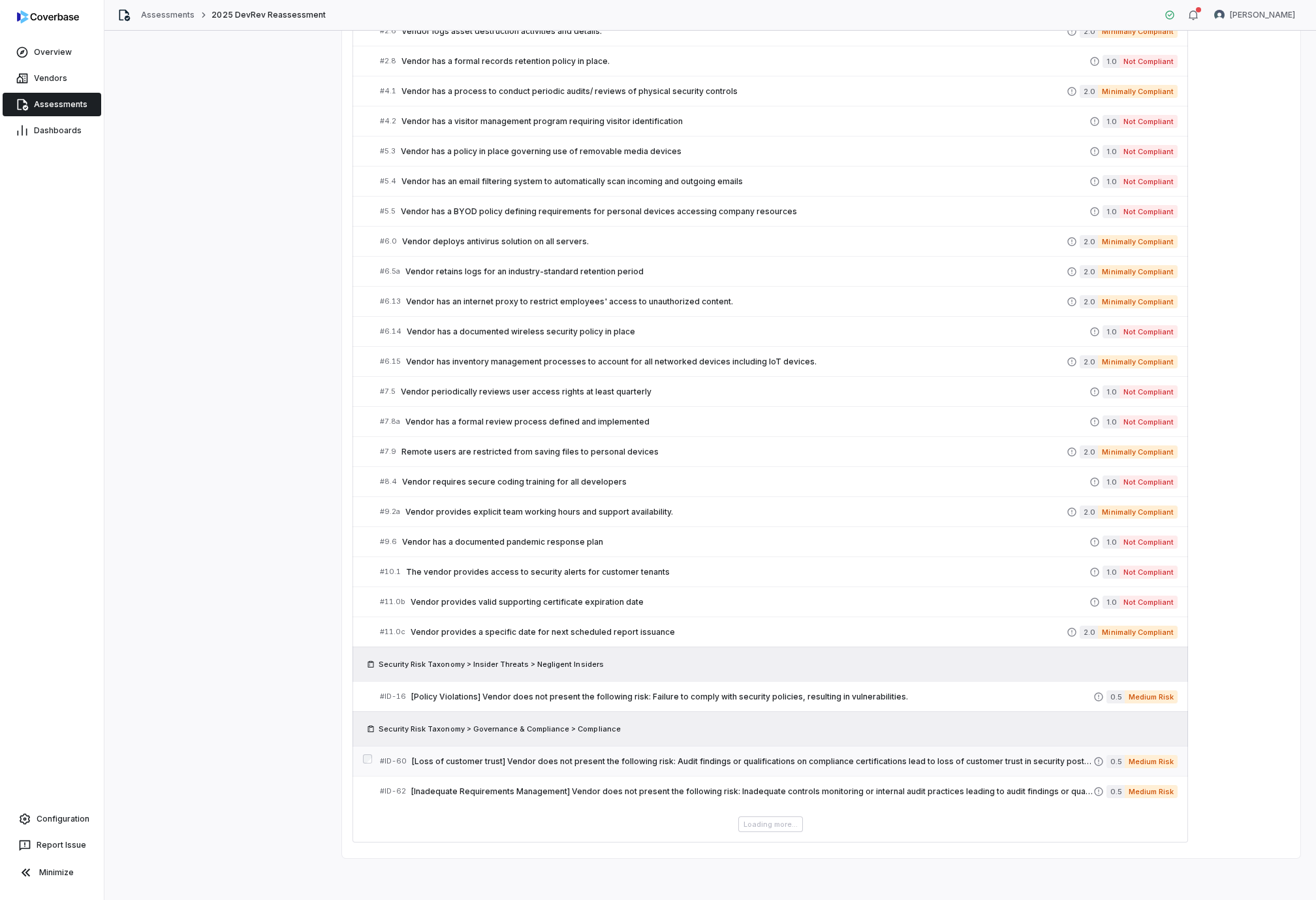
click at [780, 698] on span "[Loss of customer trust] Vendor does not present the following risk: Audit find…" at bounding box center [752, 762] width 681 height 11
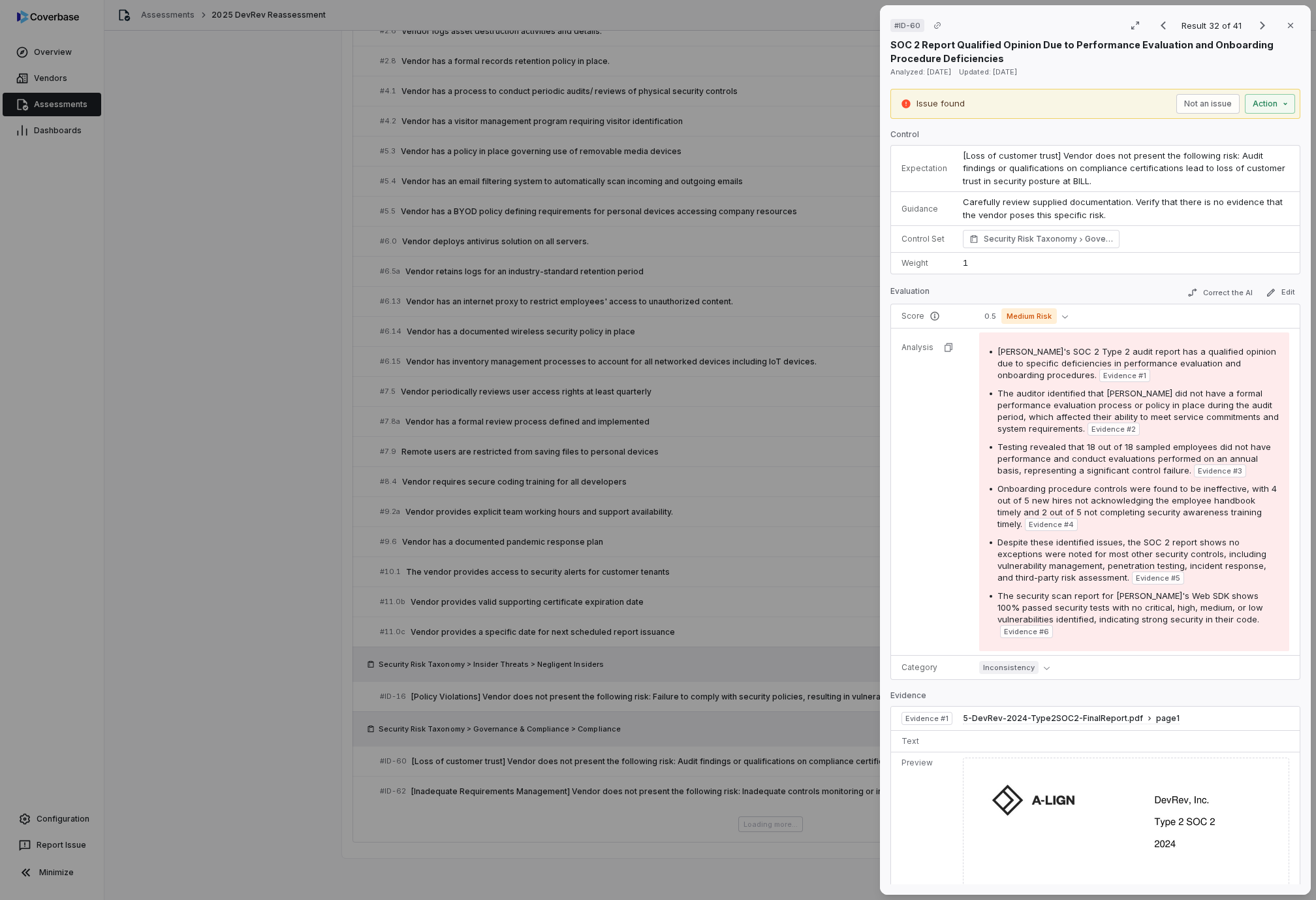
scroll to position [1103, 0]
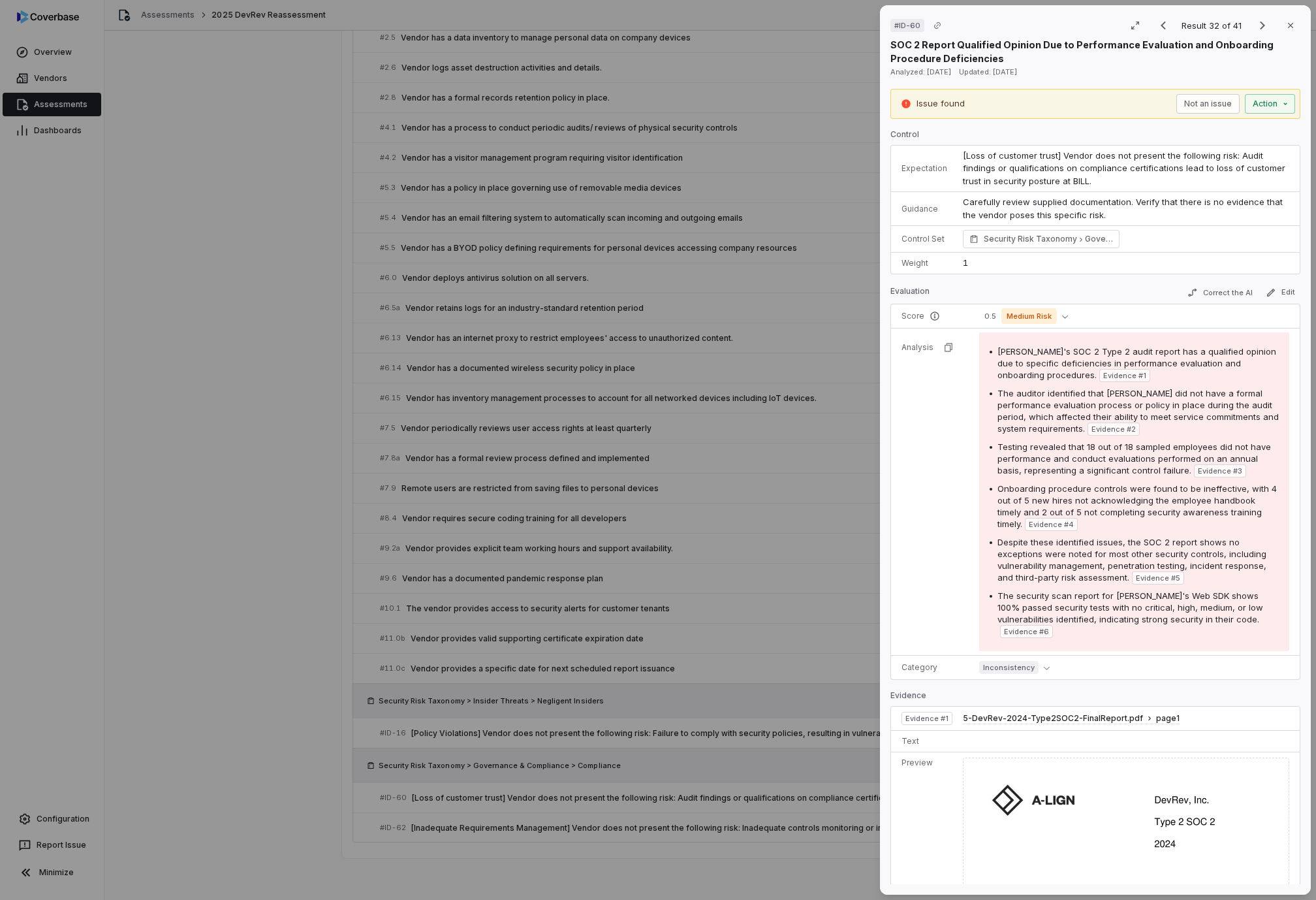
click at [695, 698] on div "# ID-60 Result 32 of 41 Close SOC 2 Report Qualified Opinion Due to Performance…" at bounding box center [658, 450] width 1316 height 900
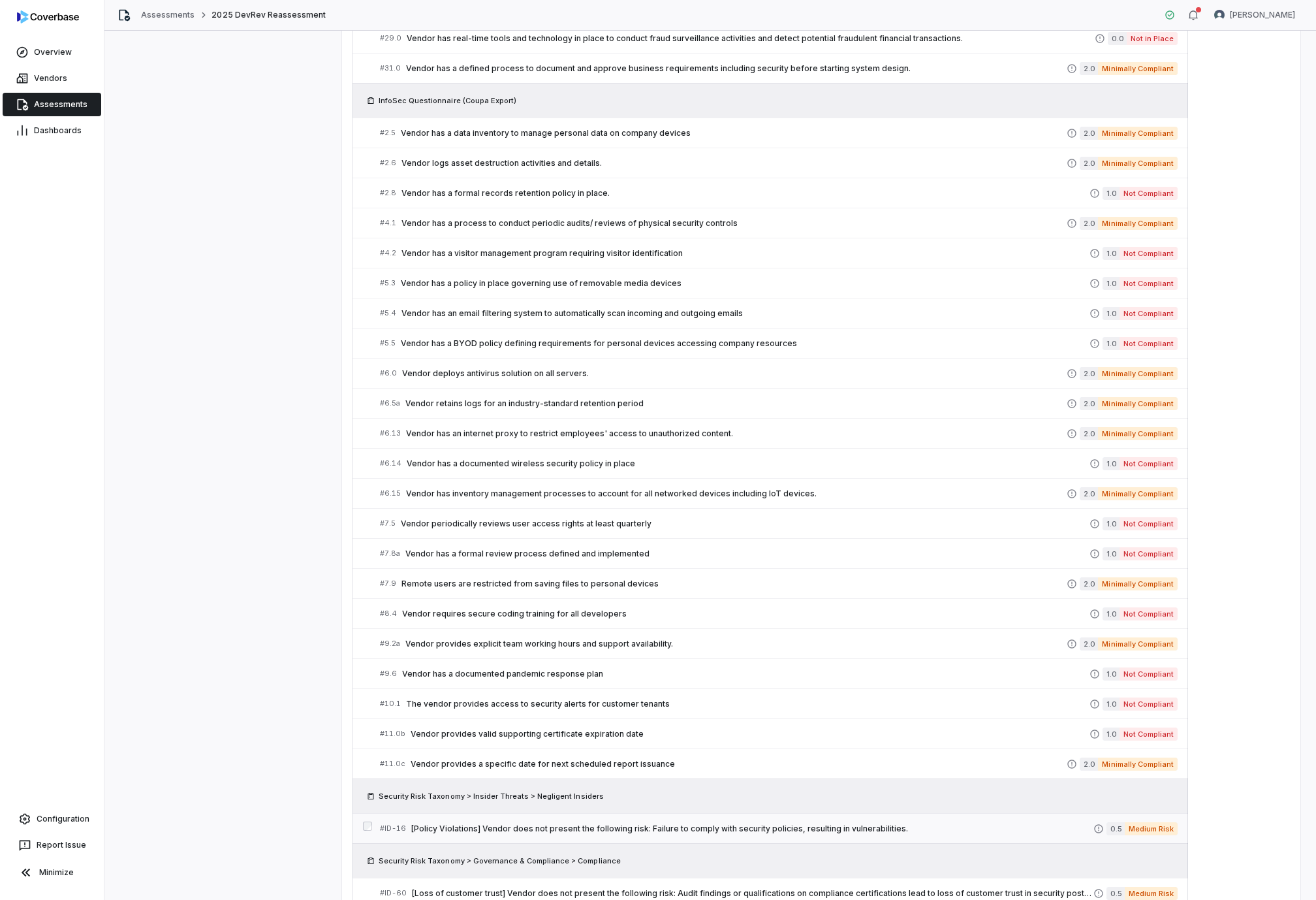
scroll to position [1103, 0]
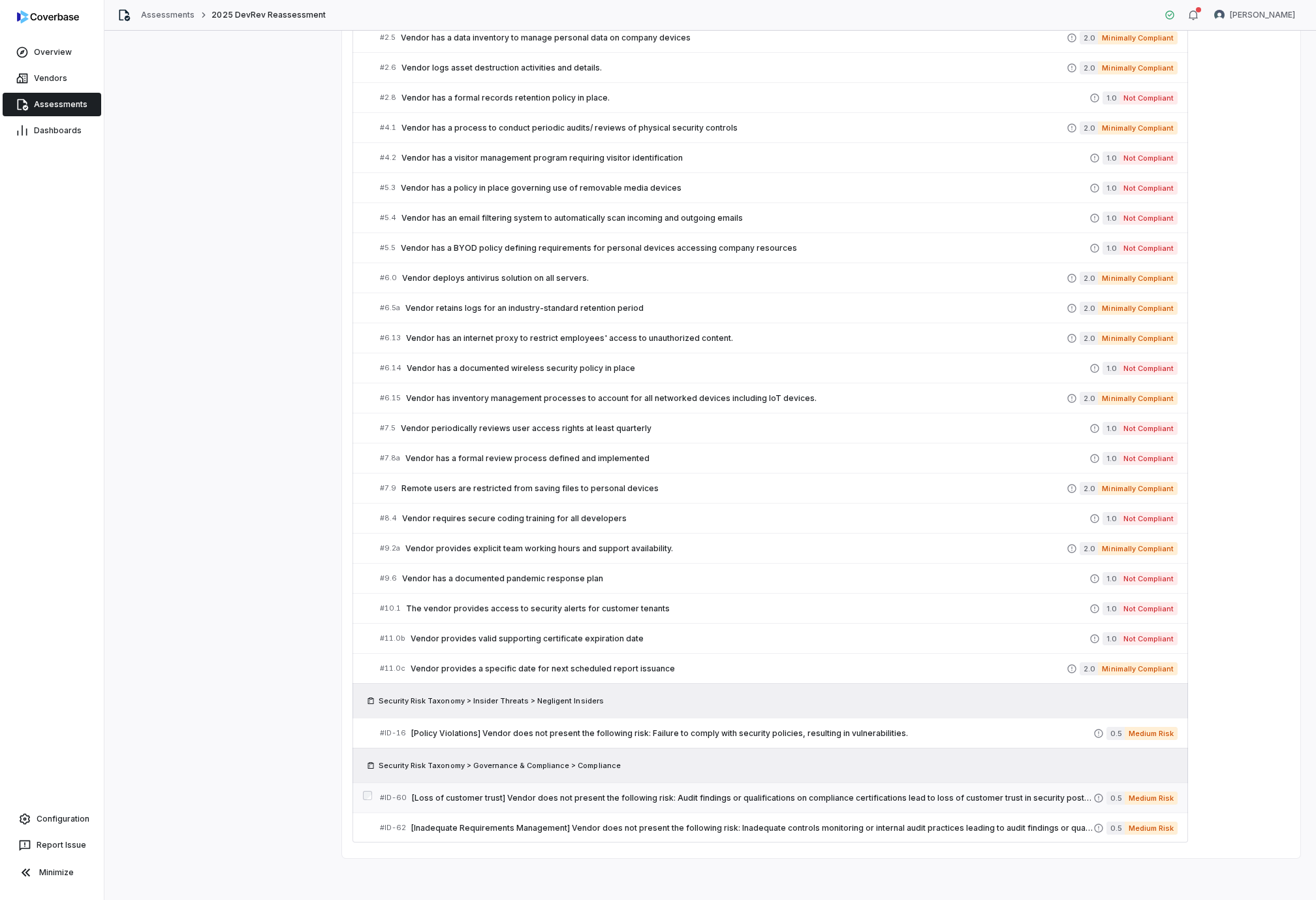
click at [685, 698] on span "[Loss of customer trust] Vendor does not present the following risk: Audit find…" at bounding box center [752, 798] width 681 height 11
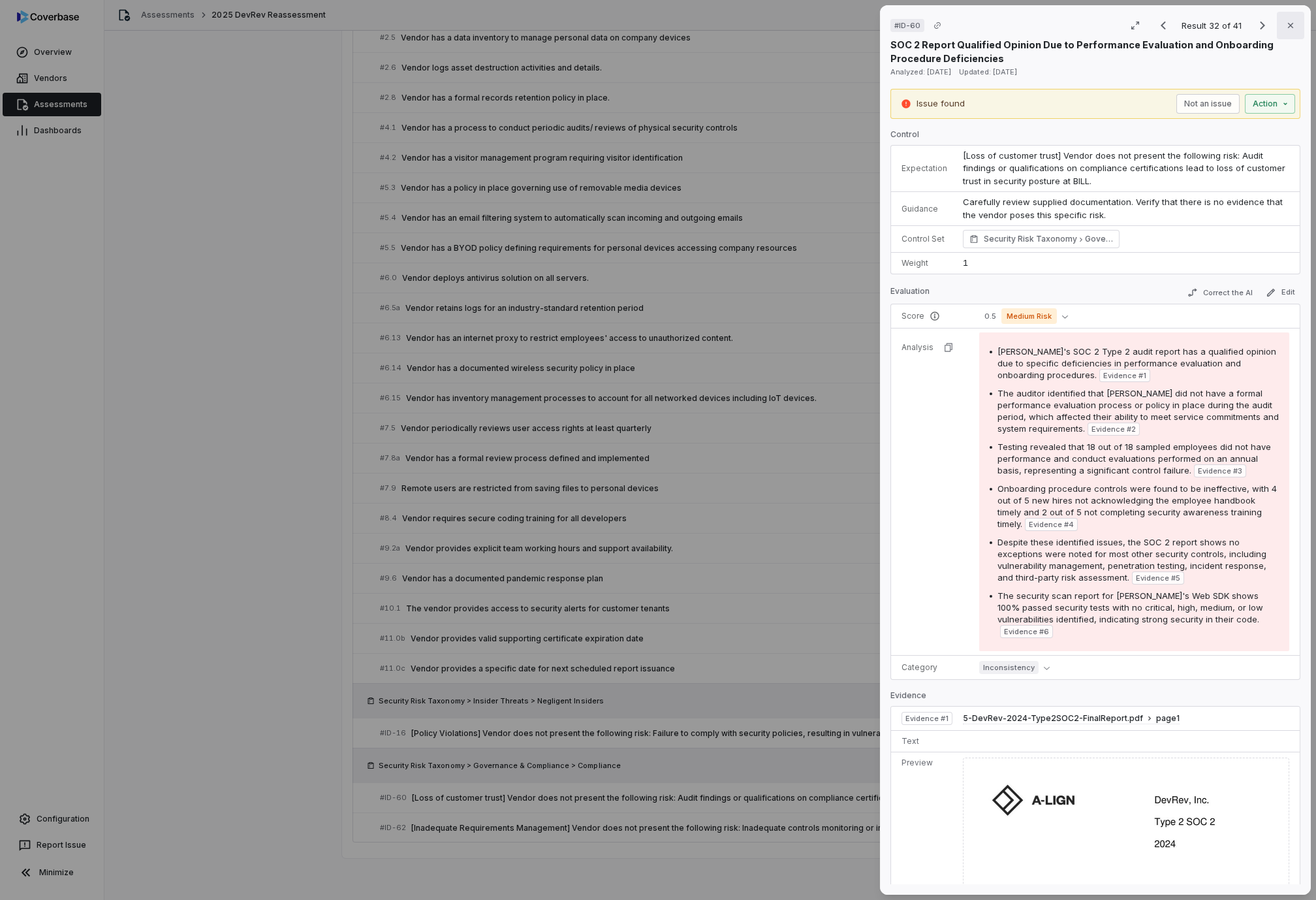
click at [1285, 24] on icon "button" at bounding box center [1290, 26] width 11 height 11
